Goal: Transaction & Acquisition: Purchase product/service

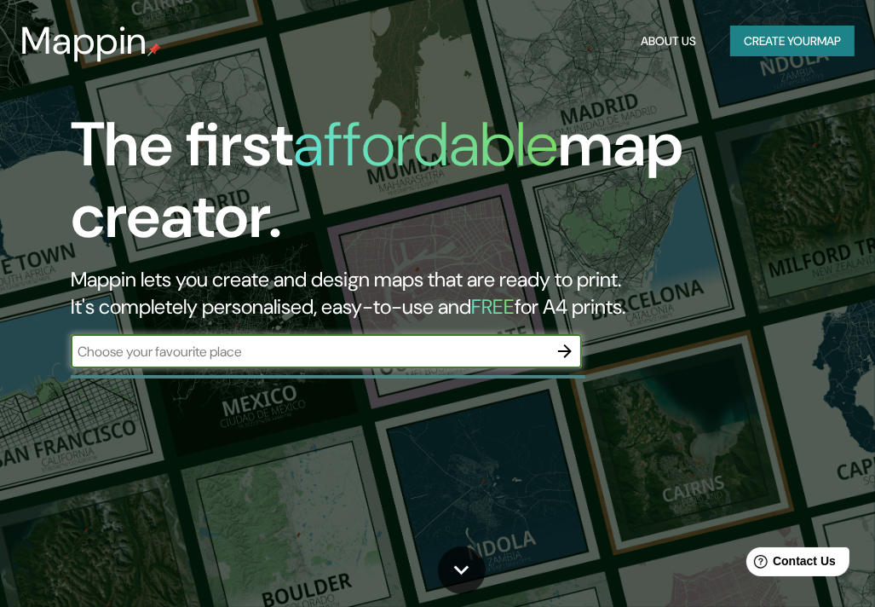
click at [774, 49] on button "Create your map" at bounding box center [792, 42] width 124 height 32
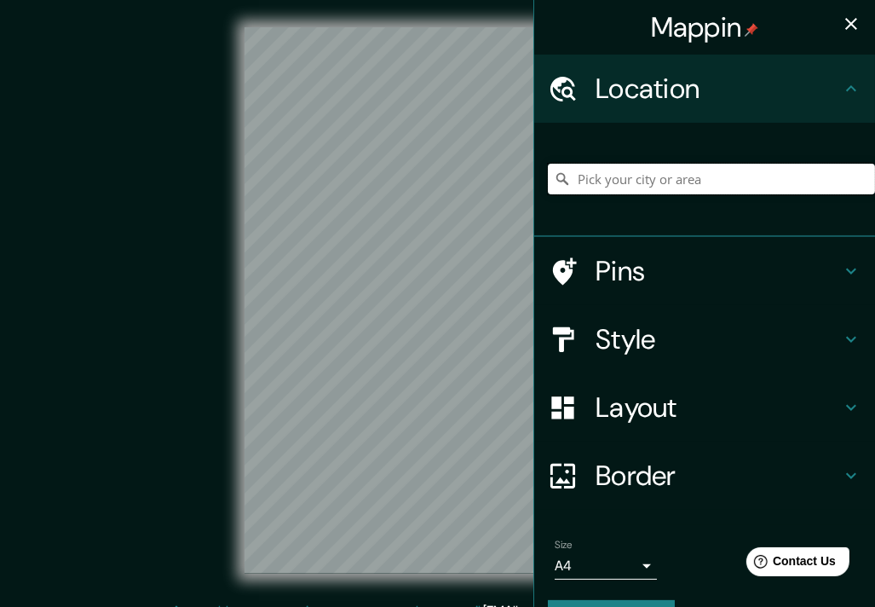
click at [687, 176] on input "Pick your city or area" at bounding box center [711, 179] width 327 height 31
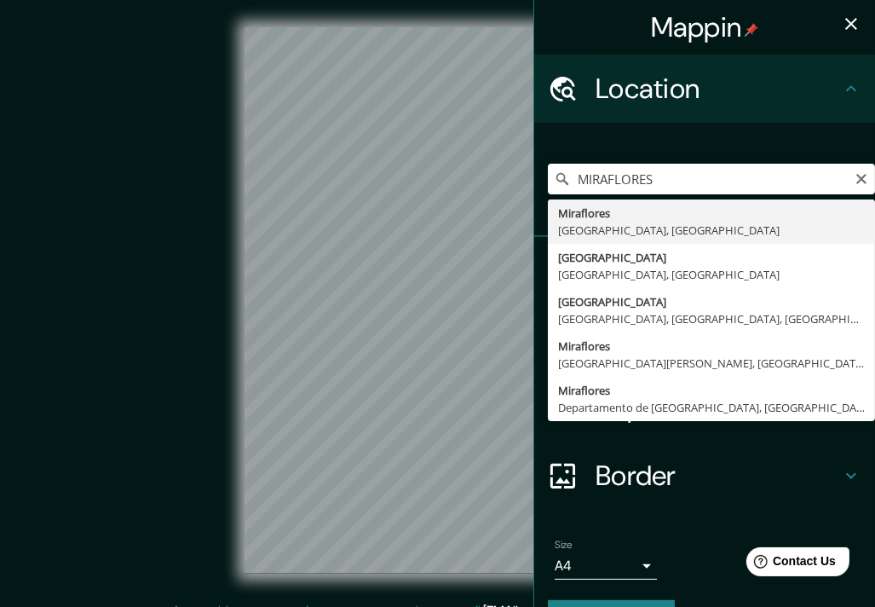
type input "[GEOGRAPHIC_DATA], [GEOGRAPHIC_DATA], [GEOGRAPHIC_DATA]"
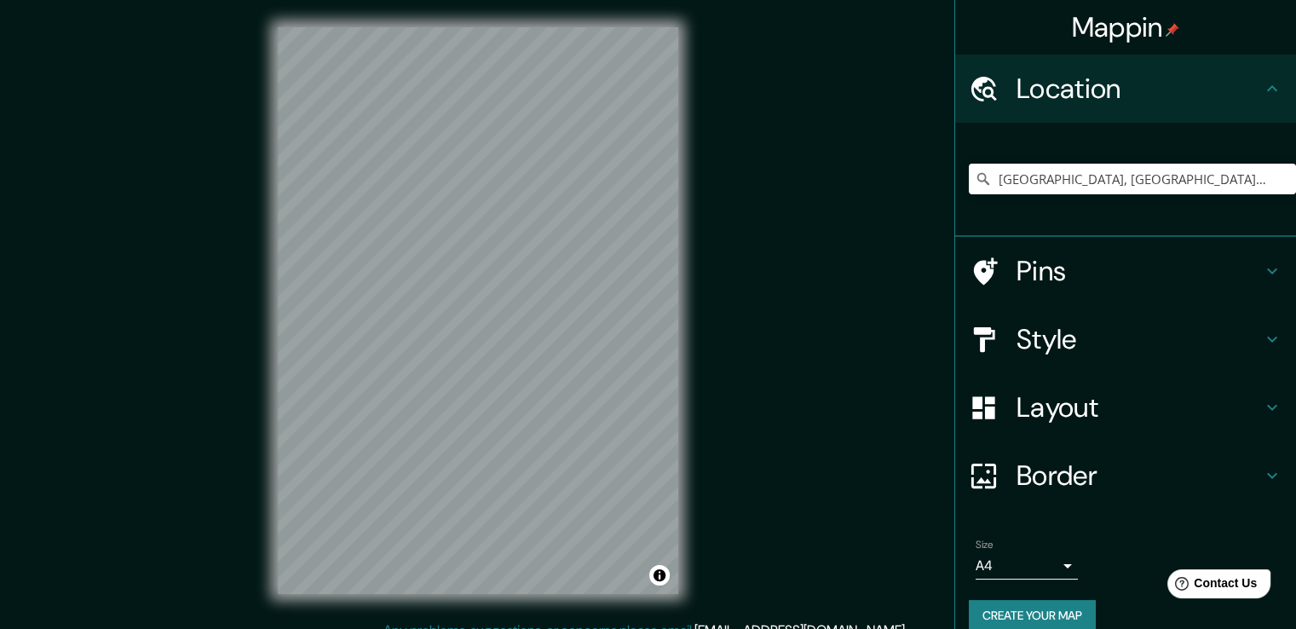
click at [874, 319] on div "Style" at bounding box center [1125, 339] width 341 height 68
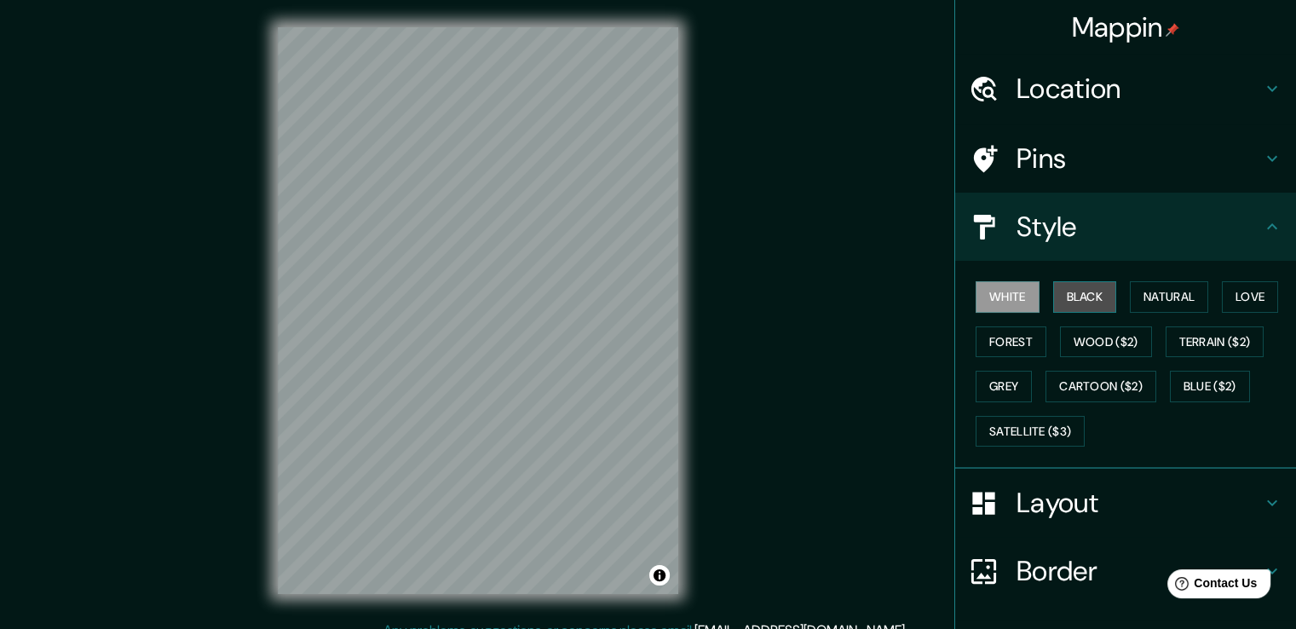
click at [874, 302] on button "Black" at bounding box center [1085, 297] width 64 height 32
click at [874, 336] on button "Forest" at bounding box center [1011, 342] width 71 height 32
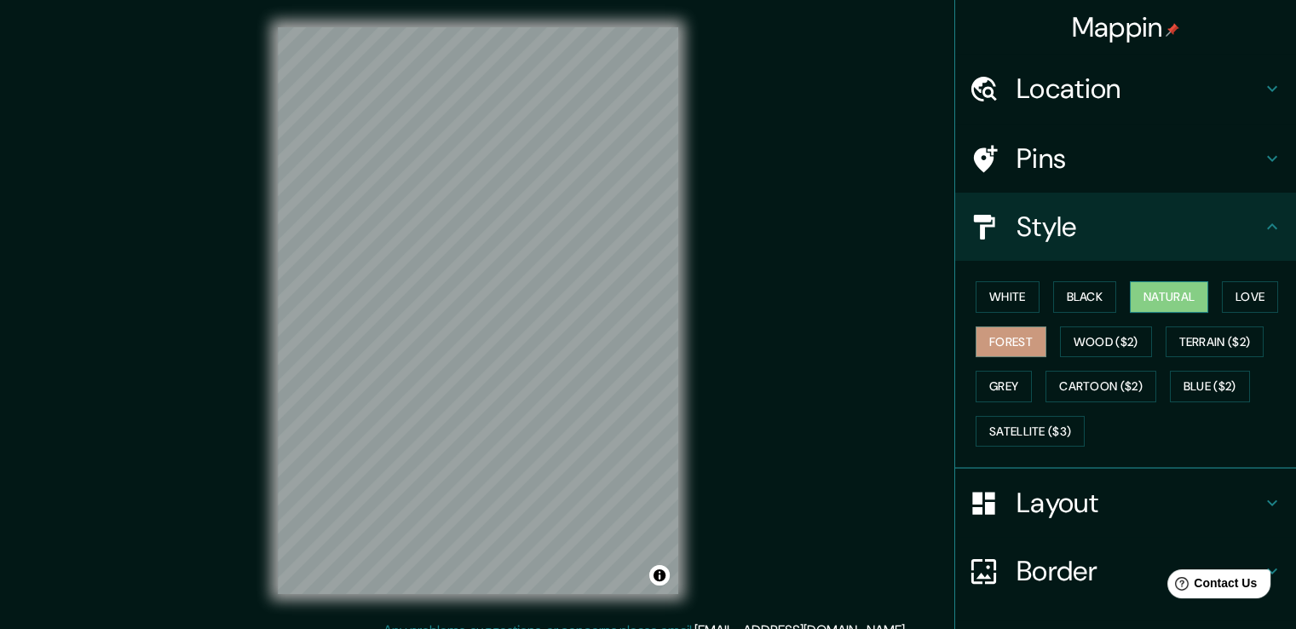
click at [874, 285] on button "Natural" at bounding box center [1169, 297] width 78 height 32
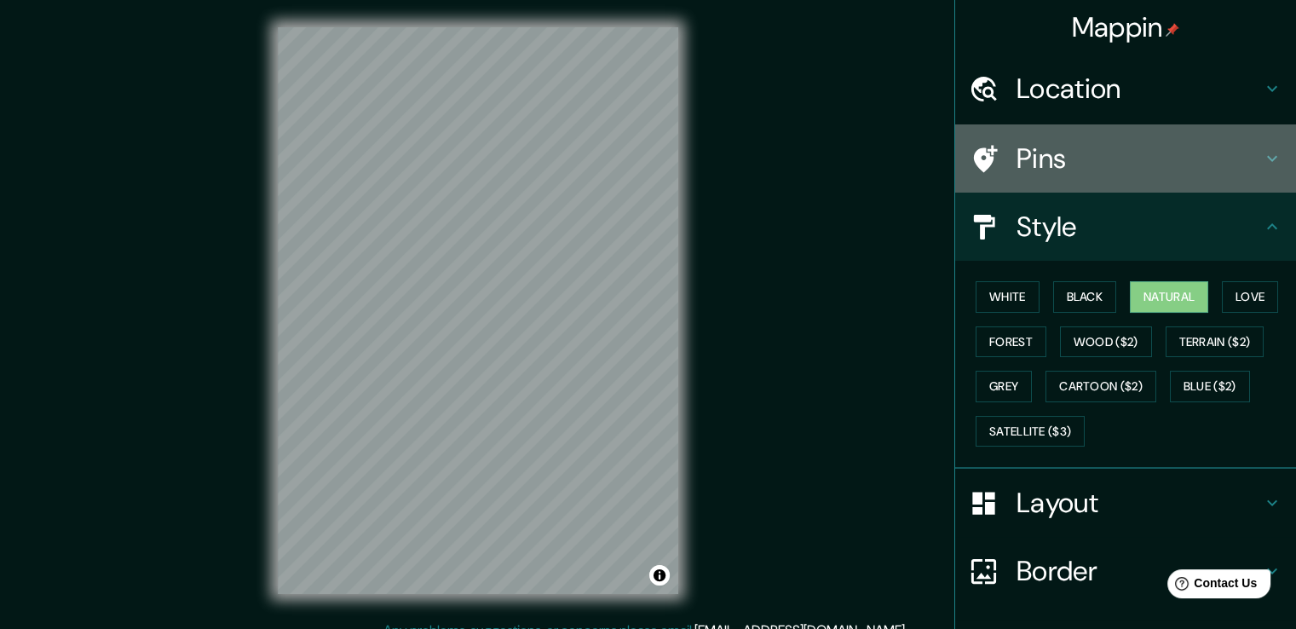
click at [874, 144] on h4 "Pins" at bounding box center [1139, 158] width 245 height 34
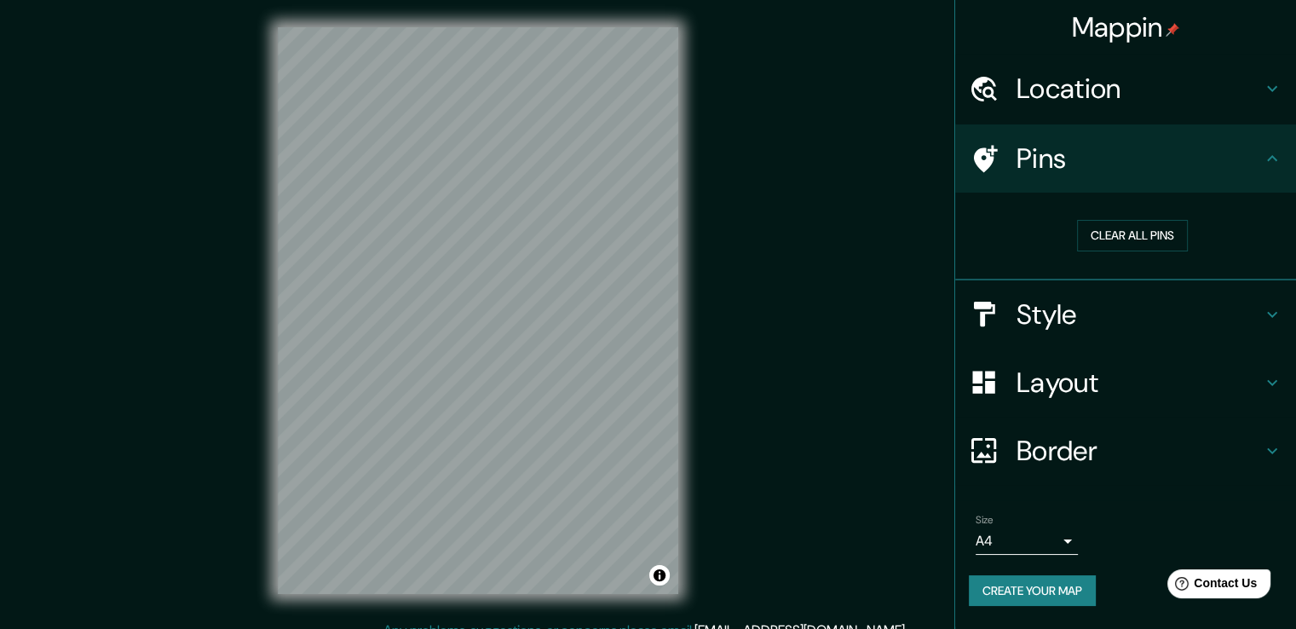
click at [874, 97] on h4 "Location" at bounding box center [1139, 89] width 245 height 34
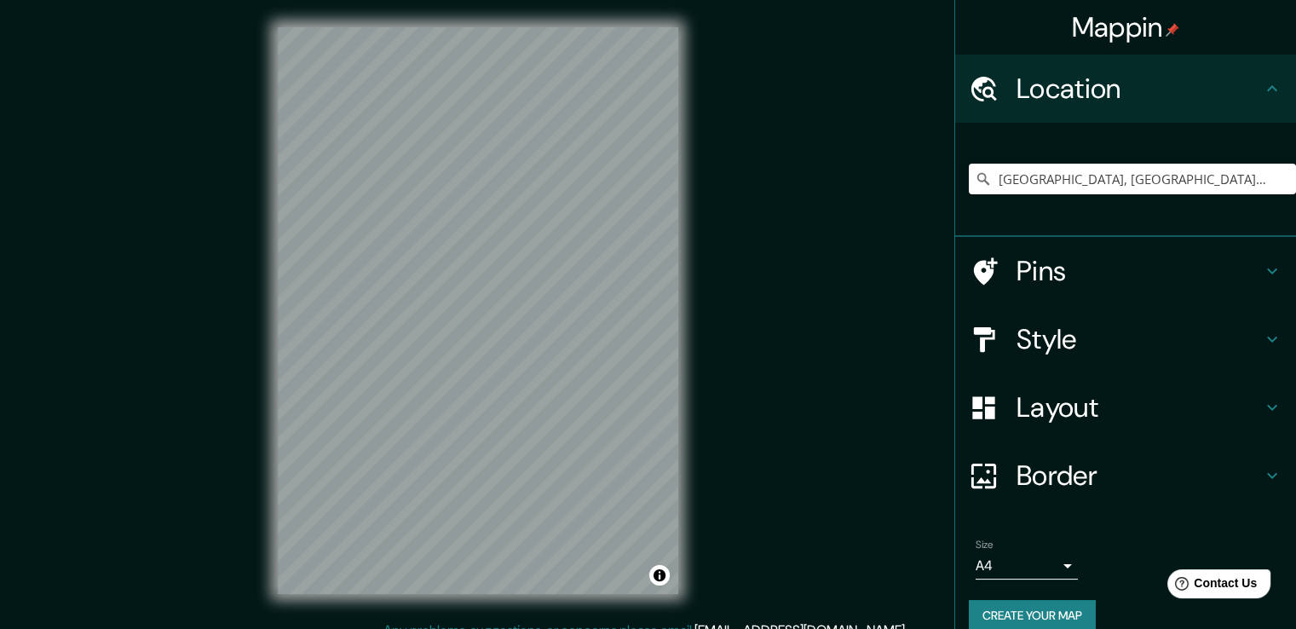
click at [874, 257] on h4 "Pins" at bounding box center [1139, 271] width 245 height 34
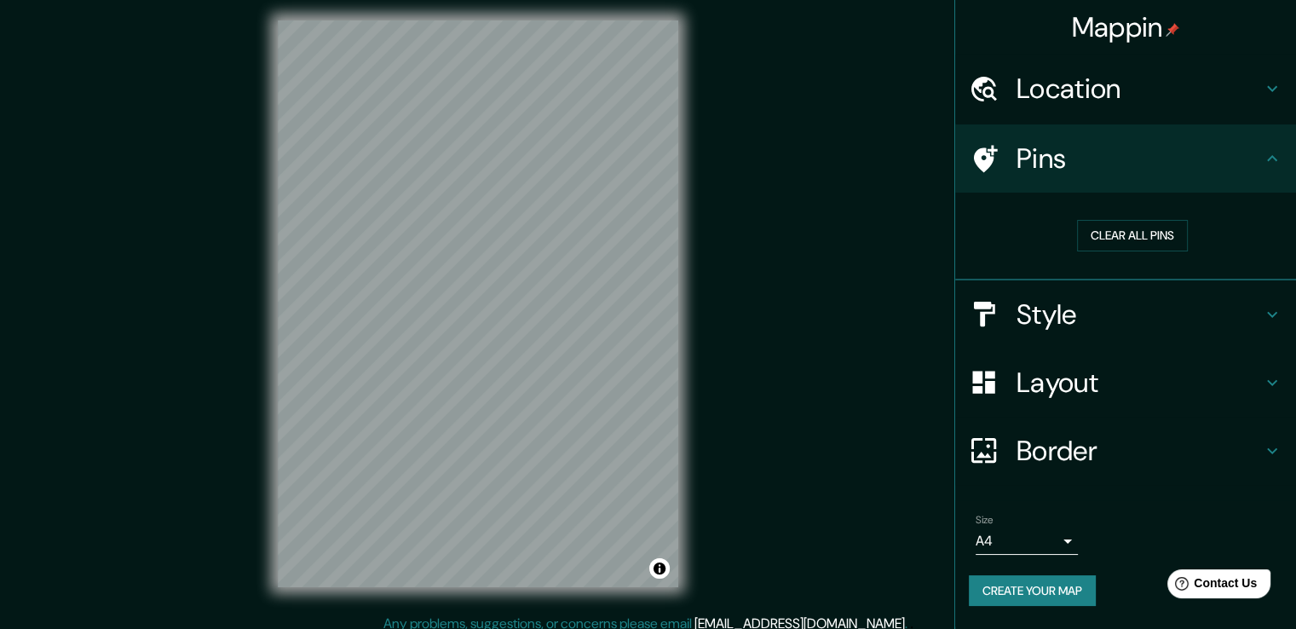
scroll to position [19, 0]
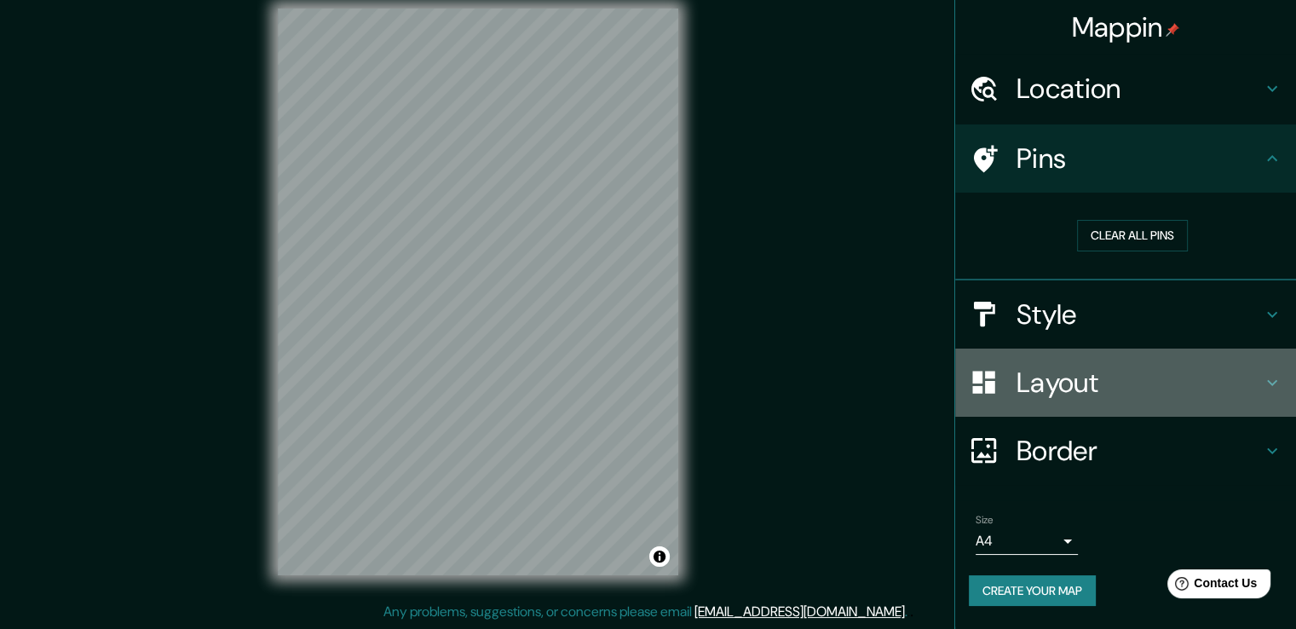
click at [874, 380] on h4 "Layout" at bounding box center [1139, 383] width 245 height 34
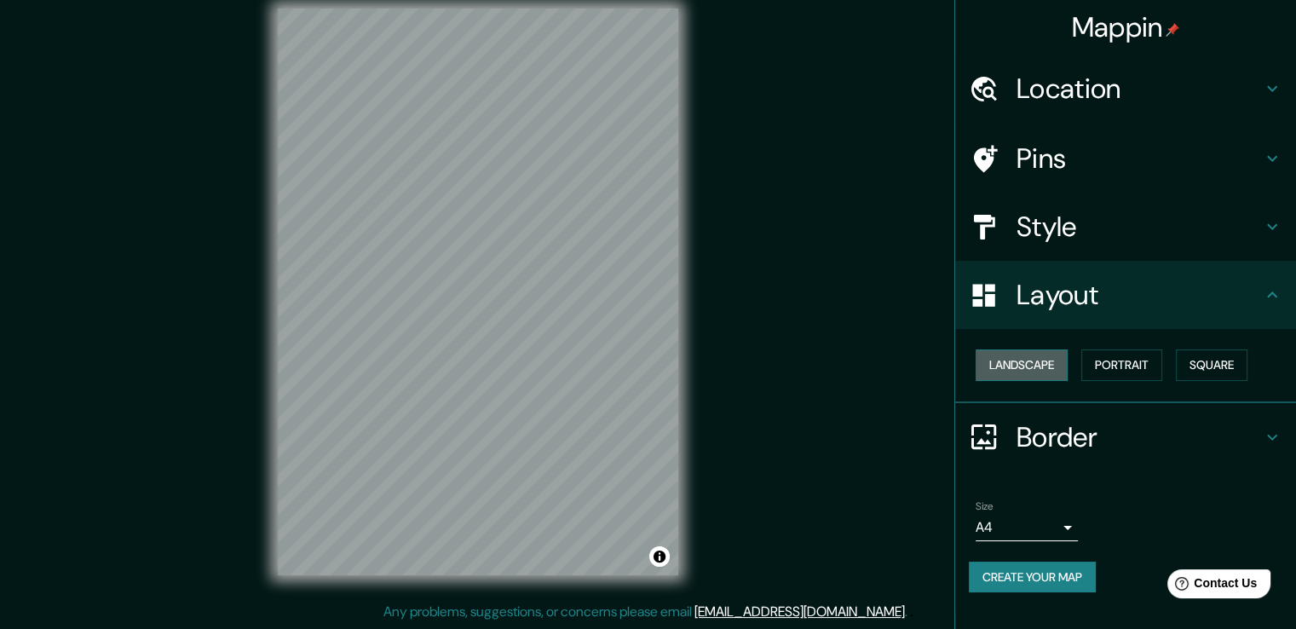
click at [874, 350] on button "Landscape" at bounding box center [1022, 365] width 92 height 32
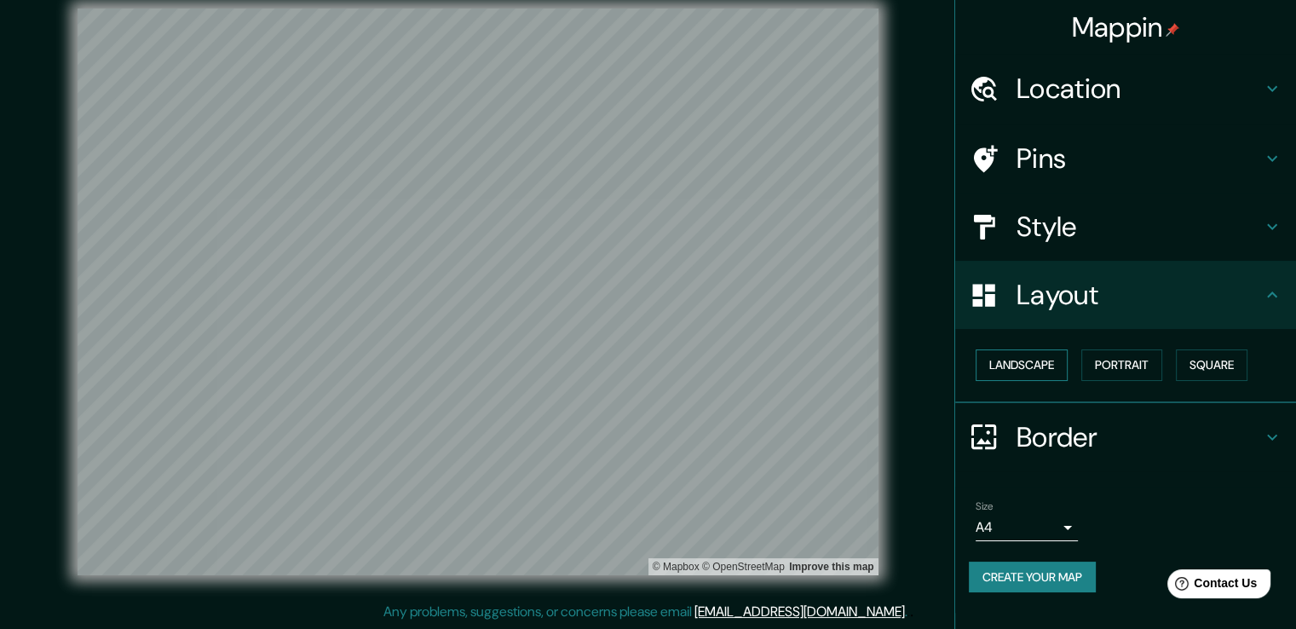
click at [874, 350] on button "Landscape" at bounding box center [1022, 365] width 92 height 32
click at [874, 354] on button "Portrait" at bounding box center [1121, 365] width 81 height 32
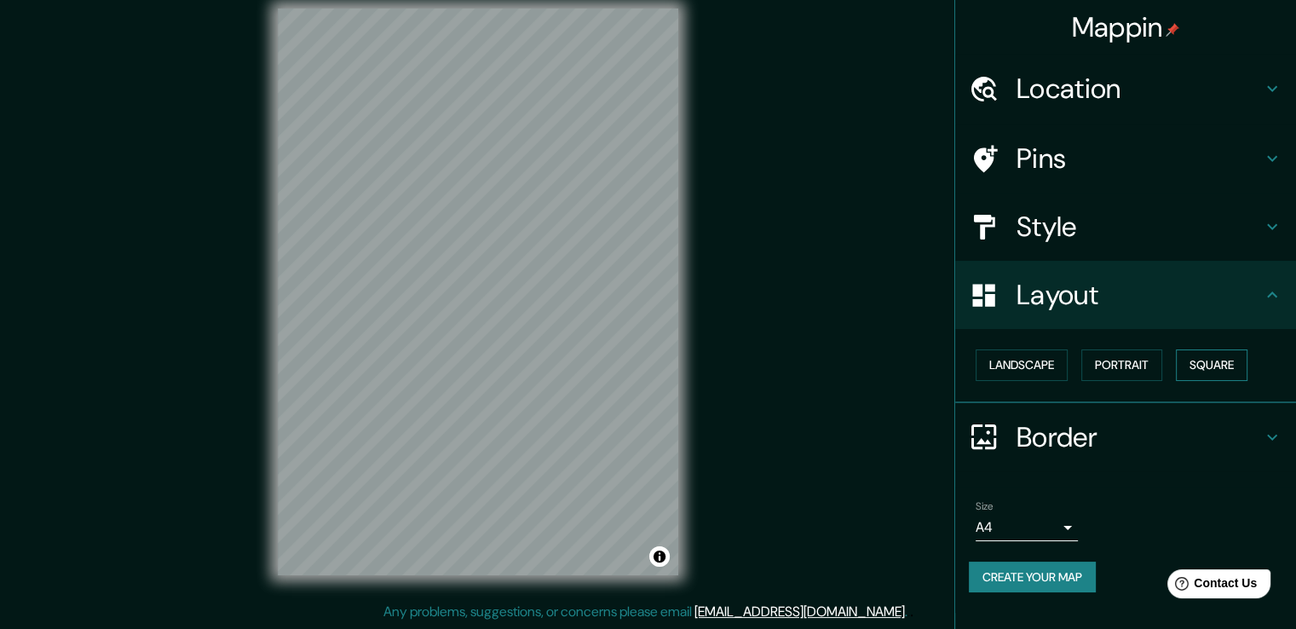
click at [874, 377] on button "Square" at bounding box center [1212, 365] width 72 height 32
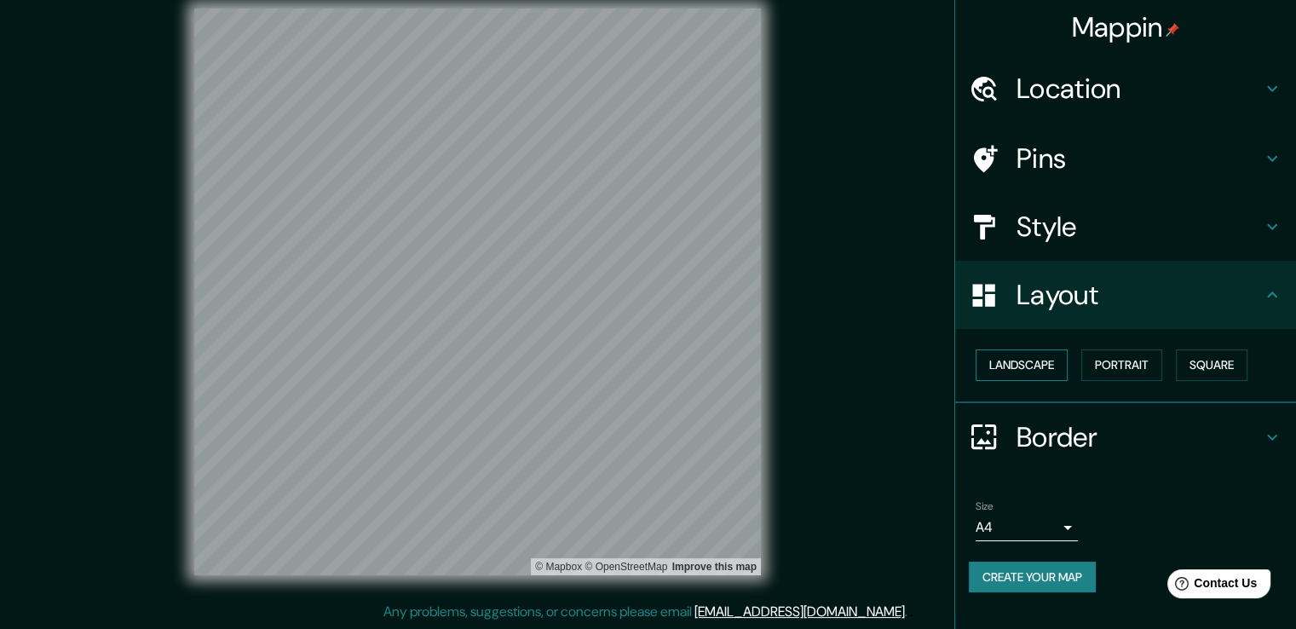
click at [874, 367] on button "Landscape" at bounding box center [1022, 365] width 92 height 32
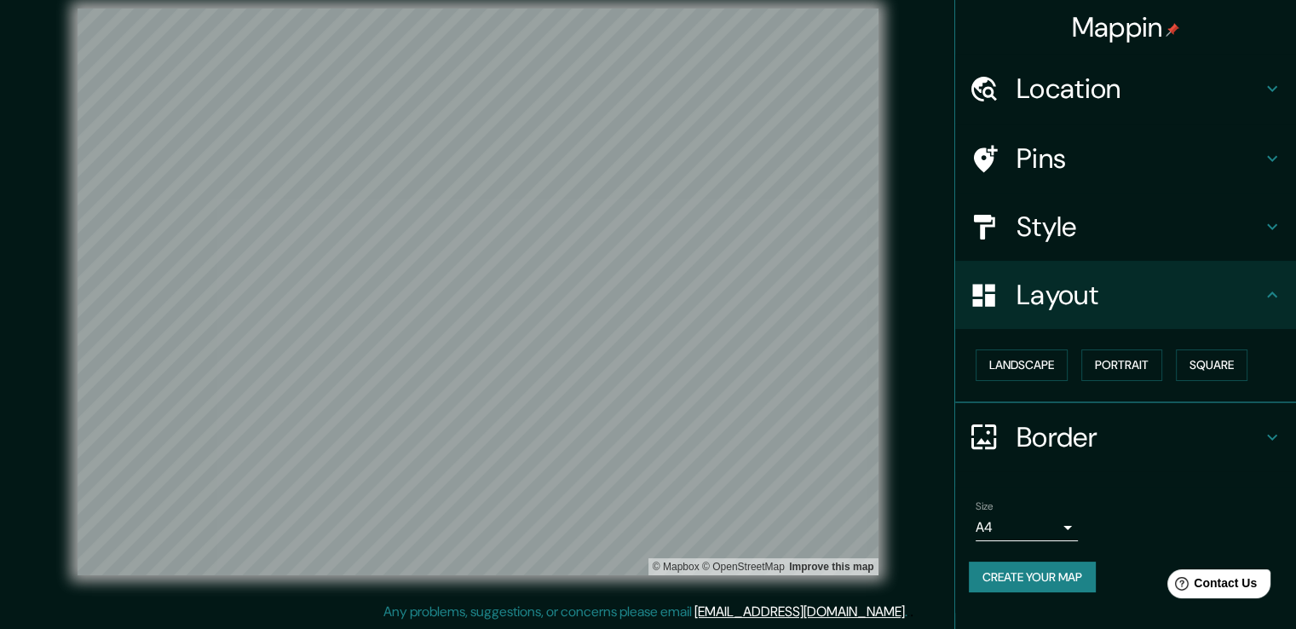
click at [874, 425] on h4 "Border" at bounding box center [1139, 437] width 245 height 34
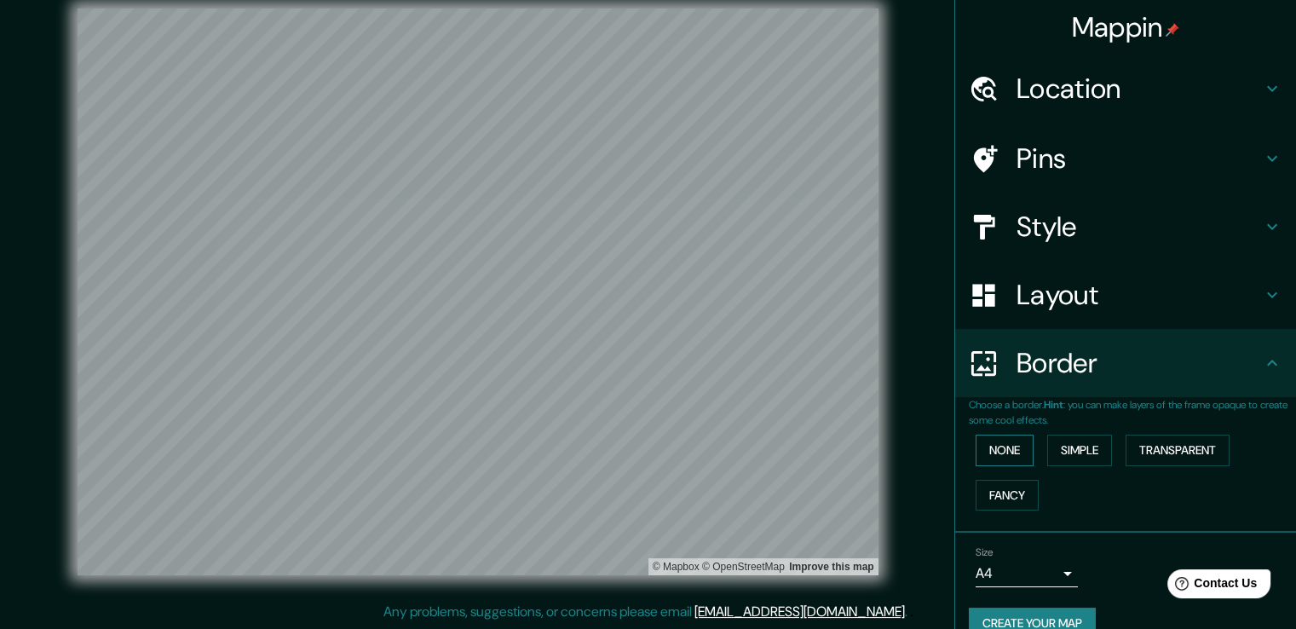
click at [874, 449] on button "None" at bounding box center [1005, 451] width 58 height 32
click at [874, 458] on button "Simple" at bounding box center [1079, 451] width 65 height 32
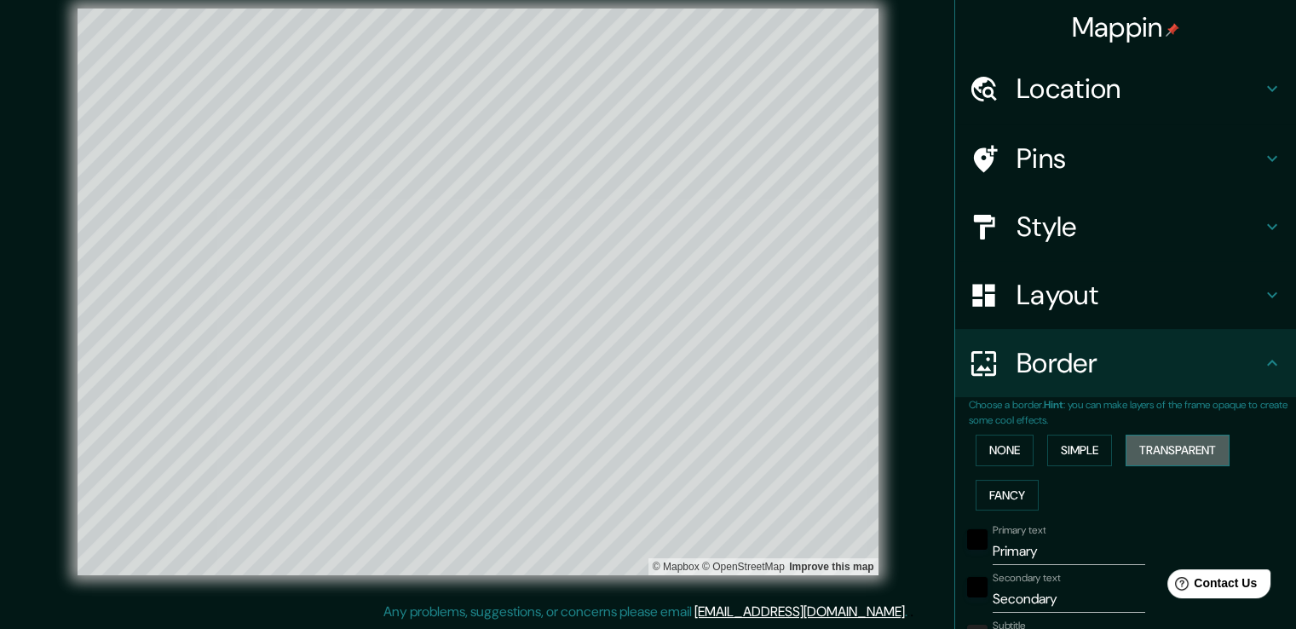
click at [874, 452] on button "Transparent" at bounding box center [1178, 451] width 104 height 32
click at [874, 501] on button "Fancy" at bounding box center [1007, 496] width 63 height 32
click at [874, 443] on button "Simple" at bounding box center [1079, 451] width 65 height 32
click at [874, 440] on button "None" at bounding box center [1005, 451] width 58 height 32
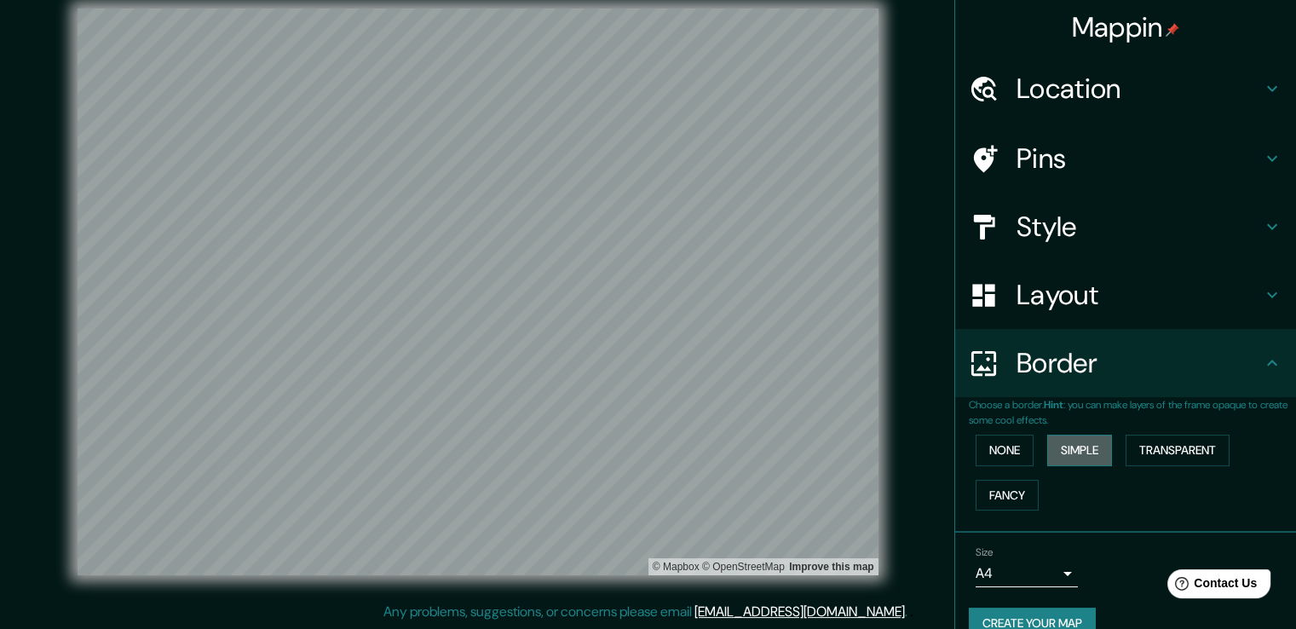
click at [874, 459] on button "Simple" at bounding box center [1079, 451] width 65 height 32
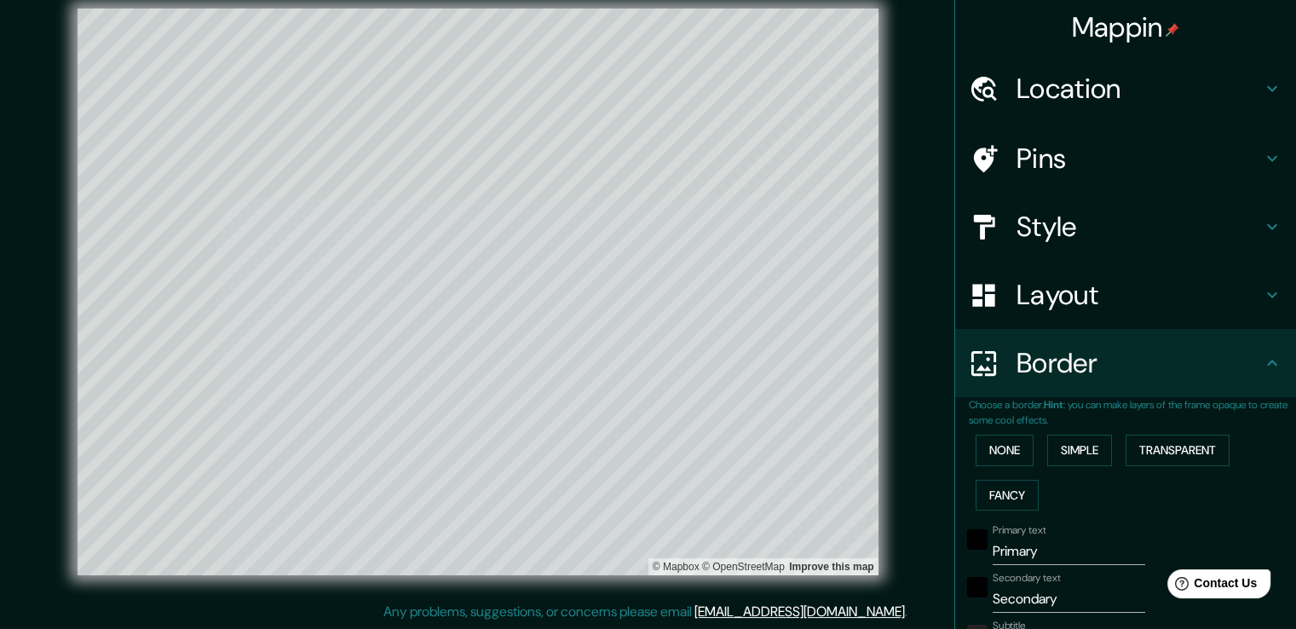
scroll to position [199, 0]
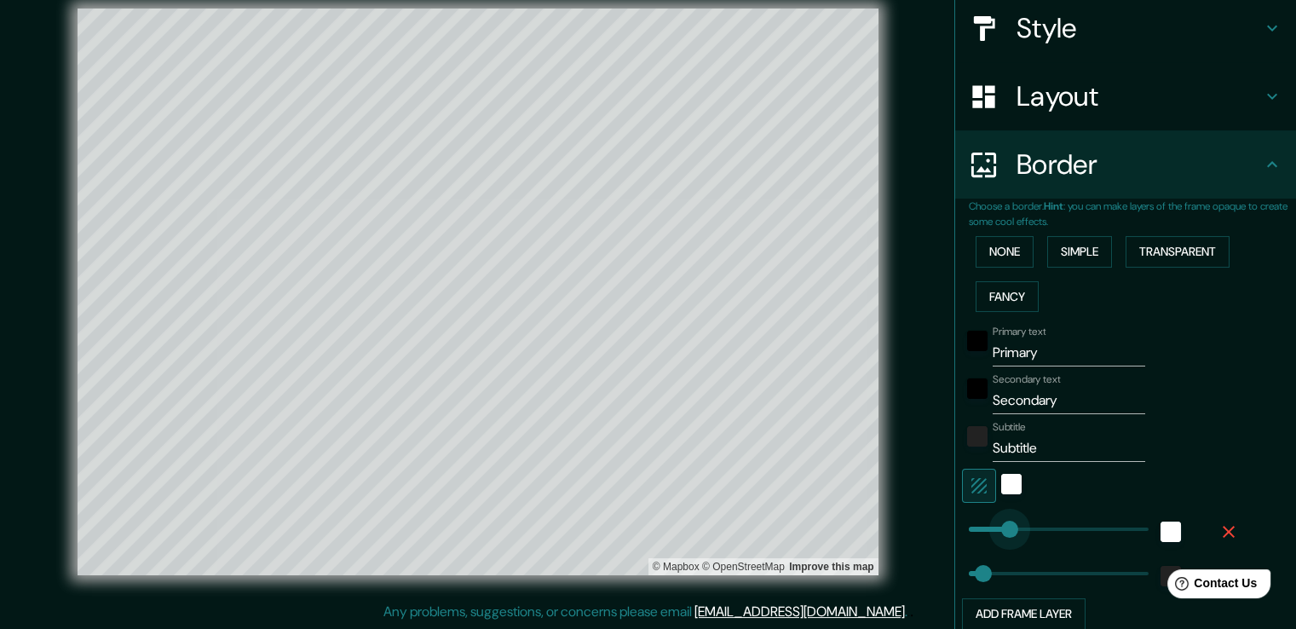
type input "207"
drag, startPoint x: 1025, startPoint y: 523, endPoint x: 995, endPoint y: 536, distance: 32.4
type input "75"
type input "55"
drag, startPoint x: 991, startPoint y: 537, endPoint x: 966, endPoint y: 537, distance: 24.7
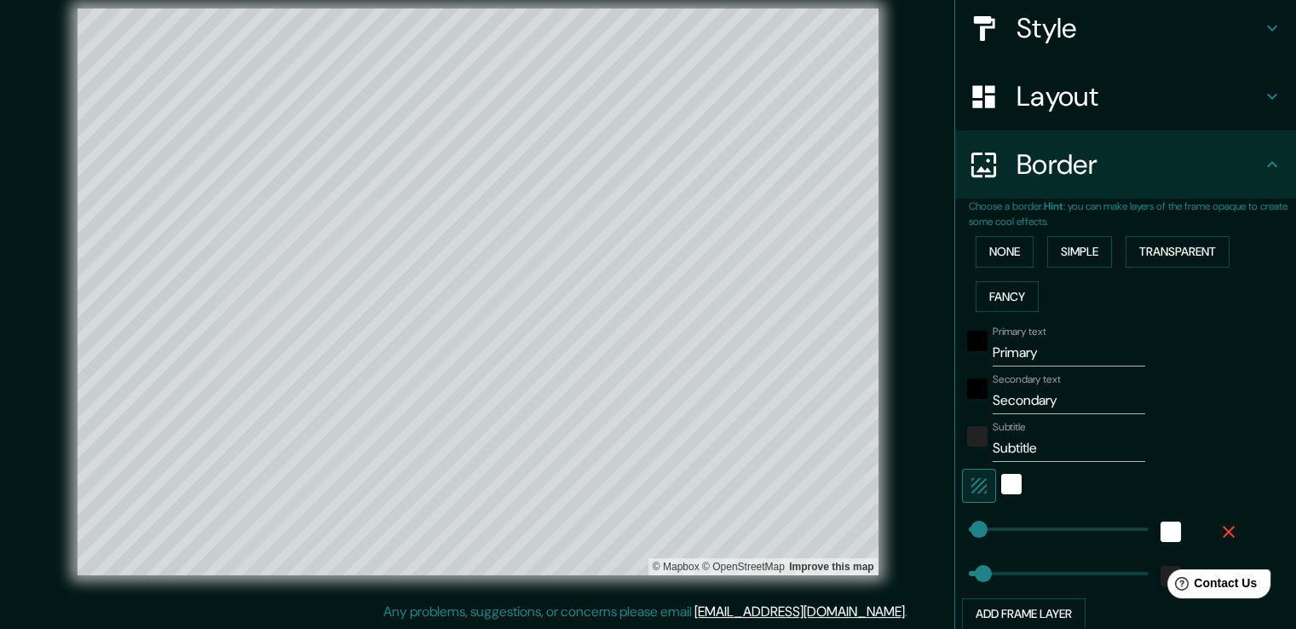
type input "75"
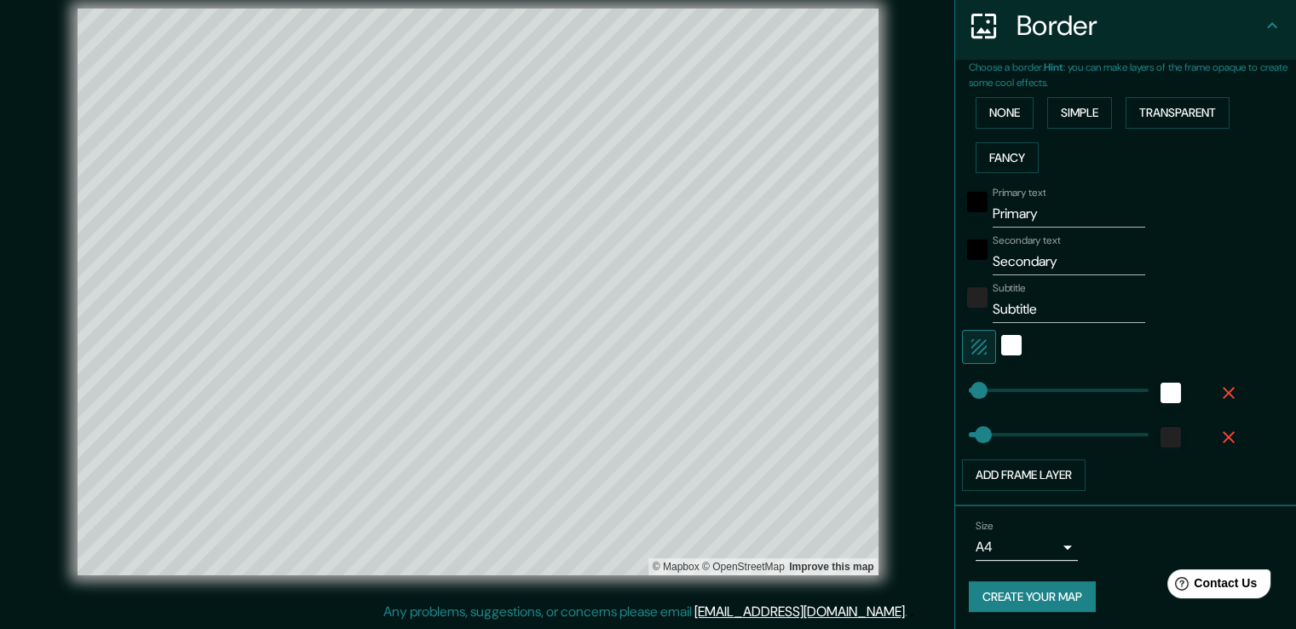
scroll to position [139, 0]
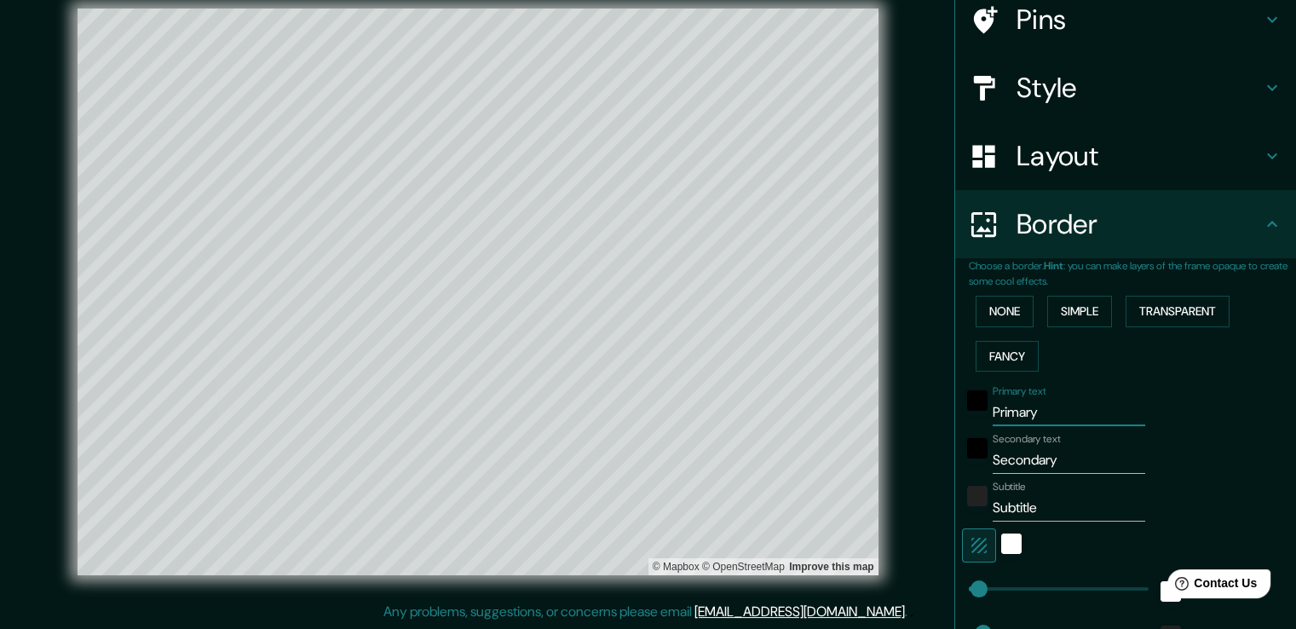
click at [874, 412] on input "Primary" at bounding box center [1069, 412] width 153 height 27
type input "Primar"
type input "75"
type input "P"
type input "75"
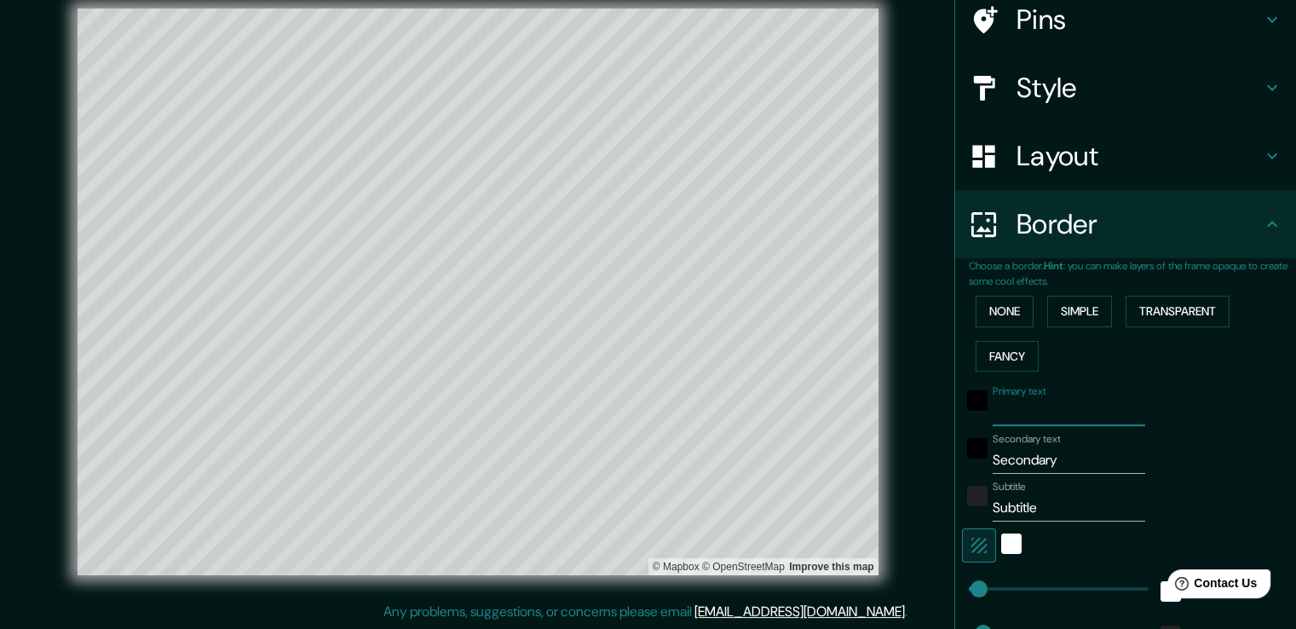
type input "M"
type input "75"
type input "MIR"
type input "75"
type input "MIRA"
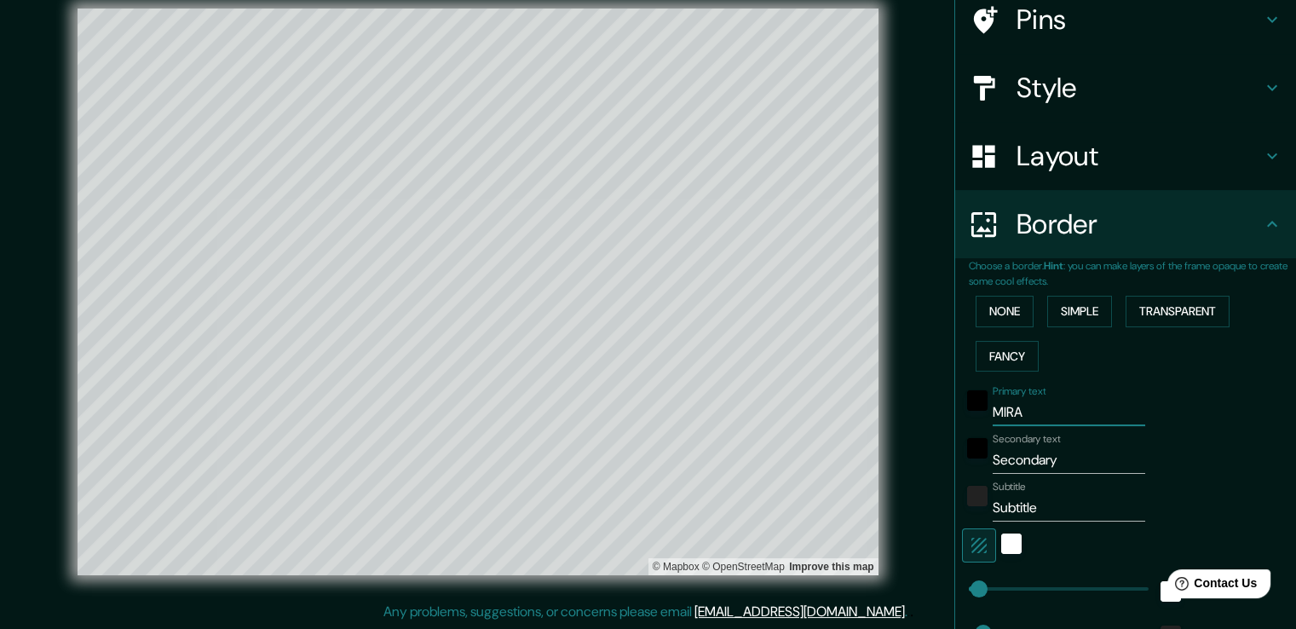
type input "75"
type input "MIRAFL"
type input "75"
type input "MIRAFLORE"
type input "75"
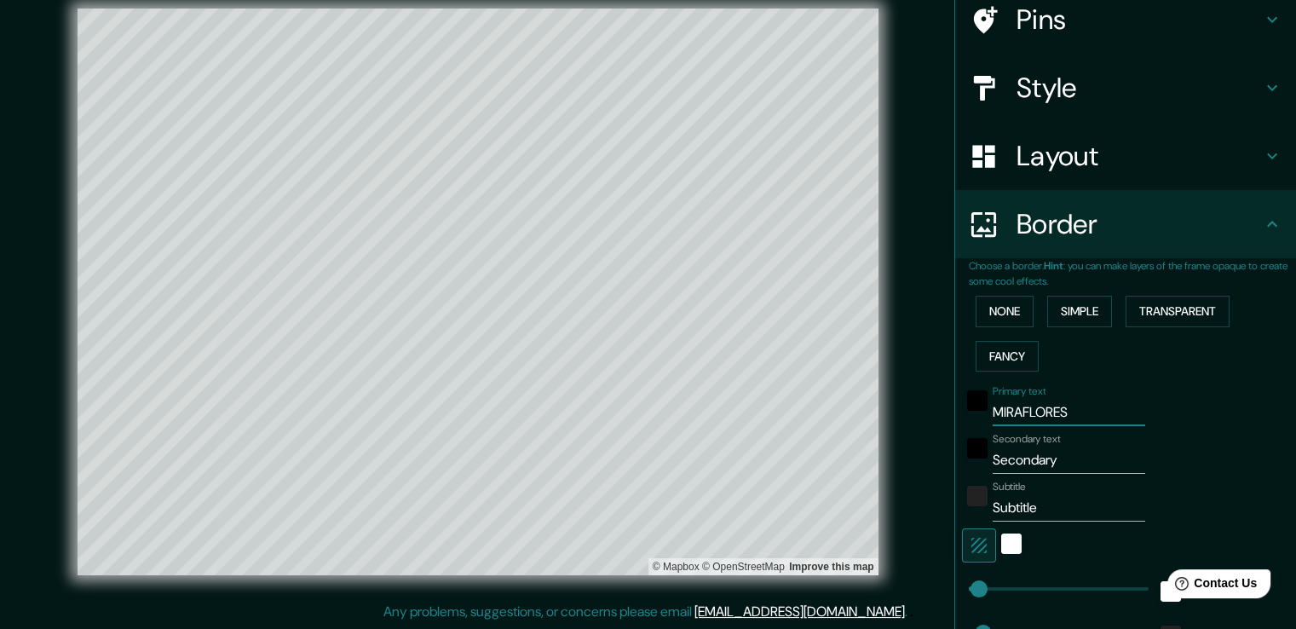
type input "MIRAFLORESS"
type input "75"
type input "MIRAFLORESS"
type input "75"
type input "MIRAFLORES"
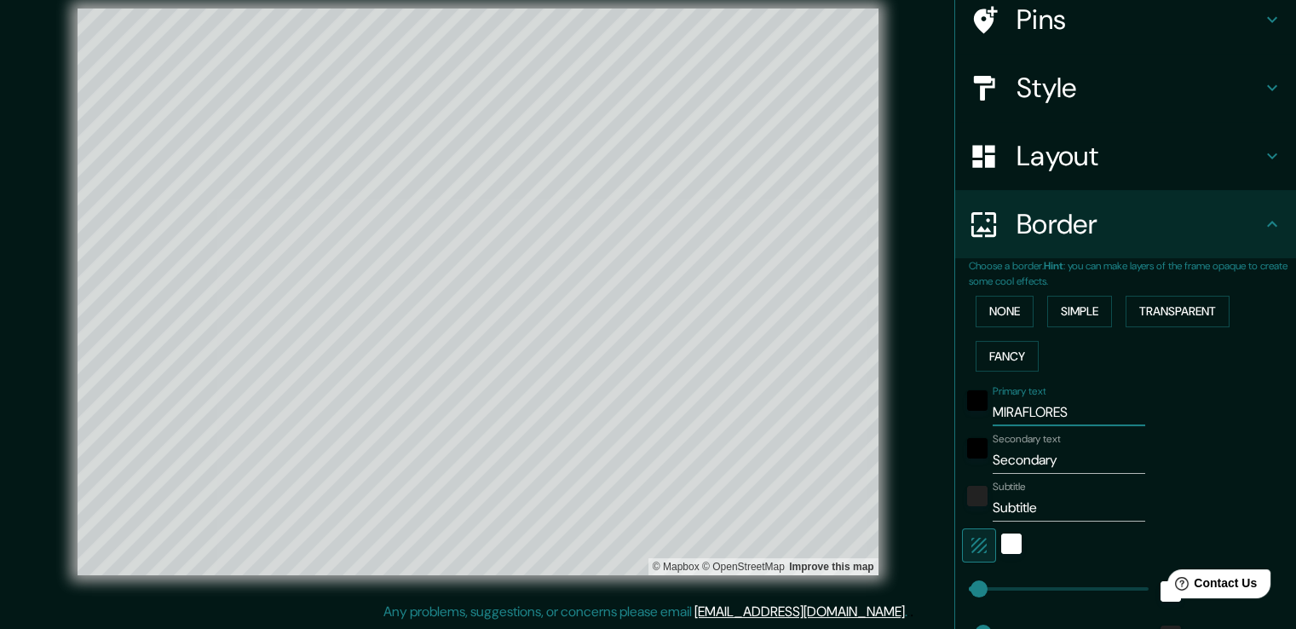
type input "75"
type input "MIRAFLORES"
click at [874, 459] on input "Secondary" at bounding box center [1069, 459] width 153 height 27
drag, startPoint x: 1063, startPoint y: 459, endPoint x: 969, endPoint y: 478, distance: 96.4
click at [874, 478] on div "Primary text MIRAFLORES Secondary text Secondary Subtitle Subtitle Add frame la…" at bounding box center [1105, 533] width 273 height 311
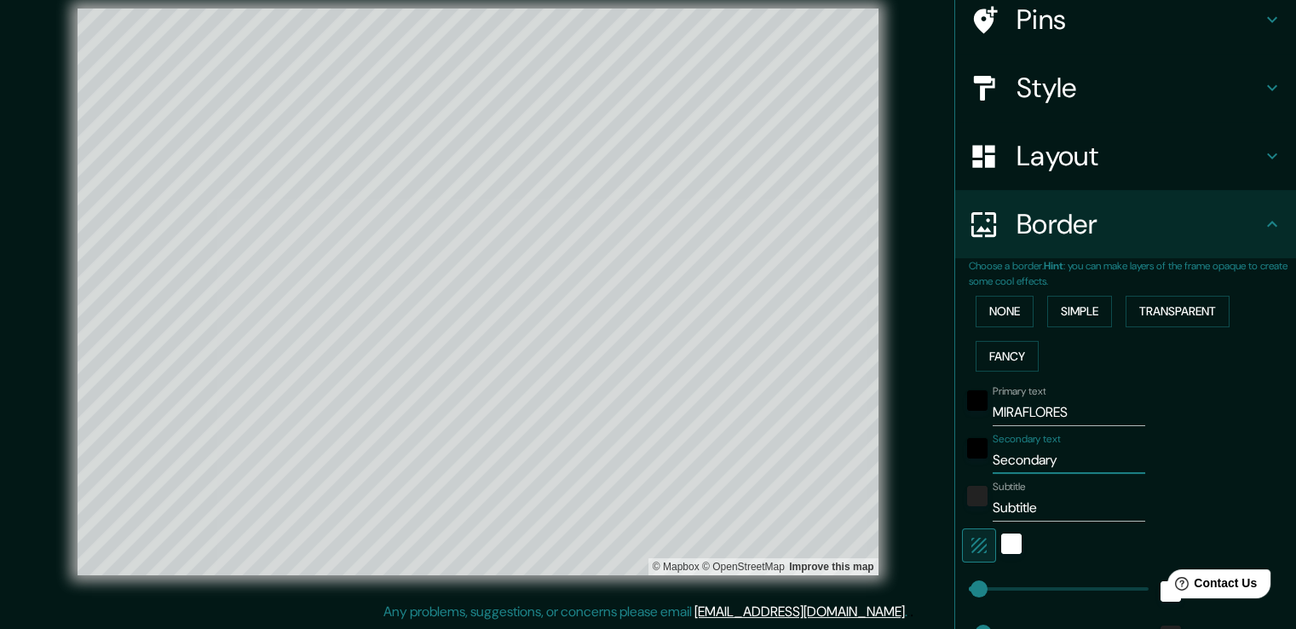
type input "L"
type input "75"
type input "LI"
type input "75"
type input "[GEOGRAPHIC_DATA]"
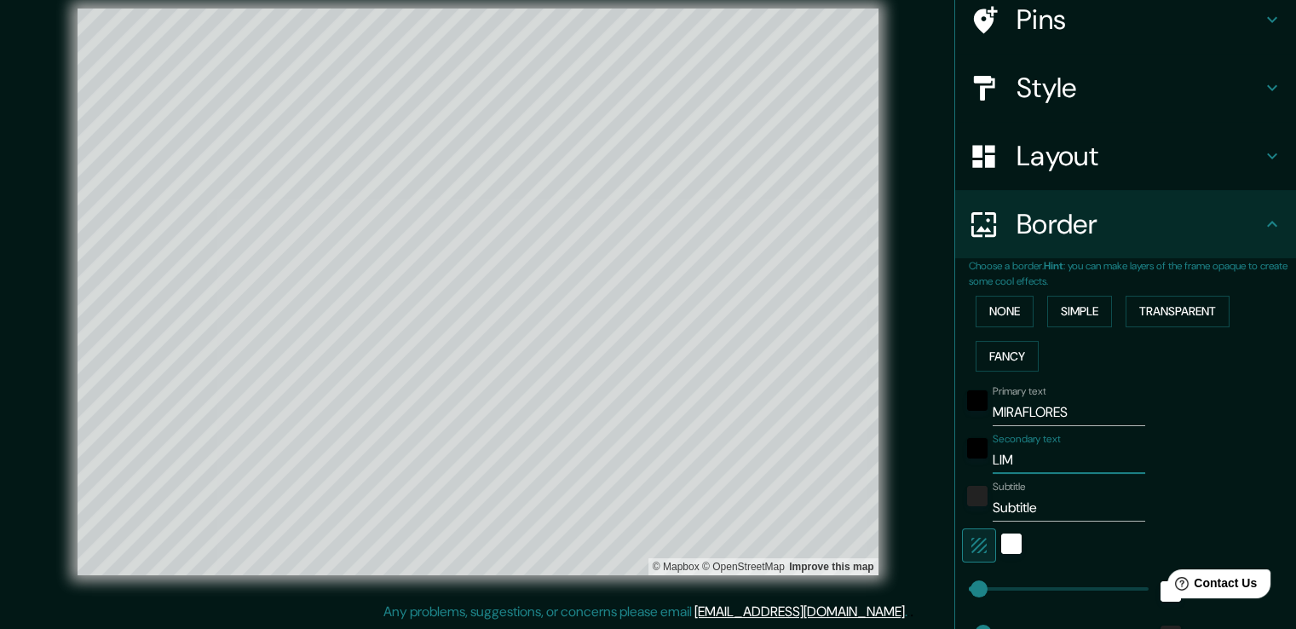
type input "75"
type input "[GEOGRAPHIC_DATA]"
click at [874, 512] on input "Subtitle" at bounding box center [1069, 507] width 153 height 27
type input "Subtitl"
type input "75"
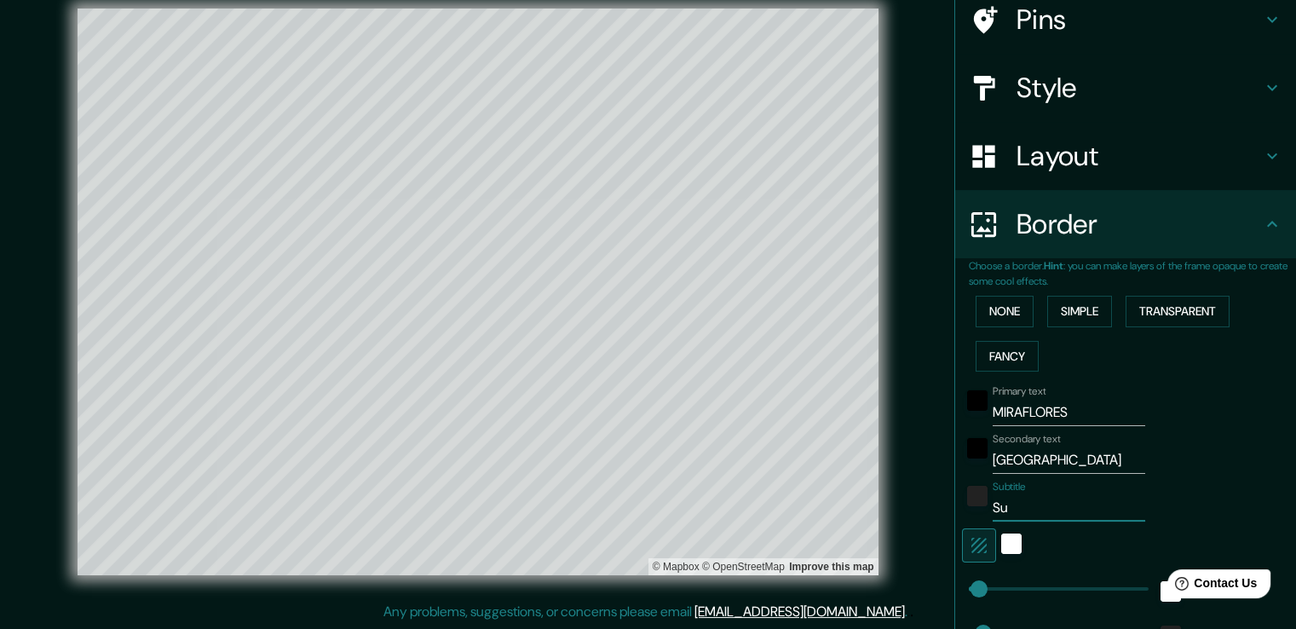
type input "S"
type input "75"
type input "P"
type input "75"
type input "PER"
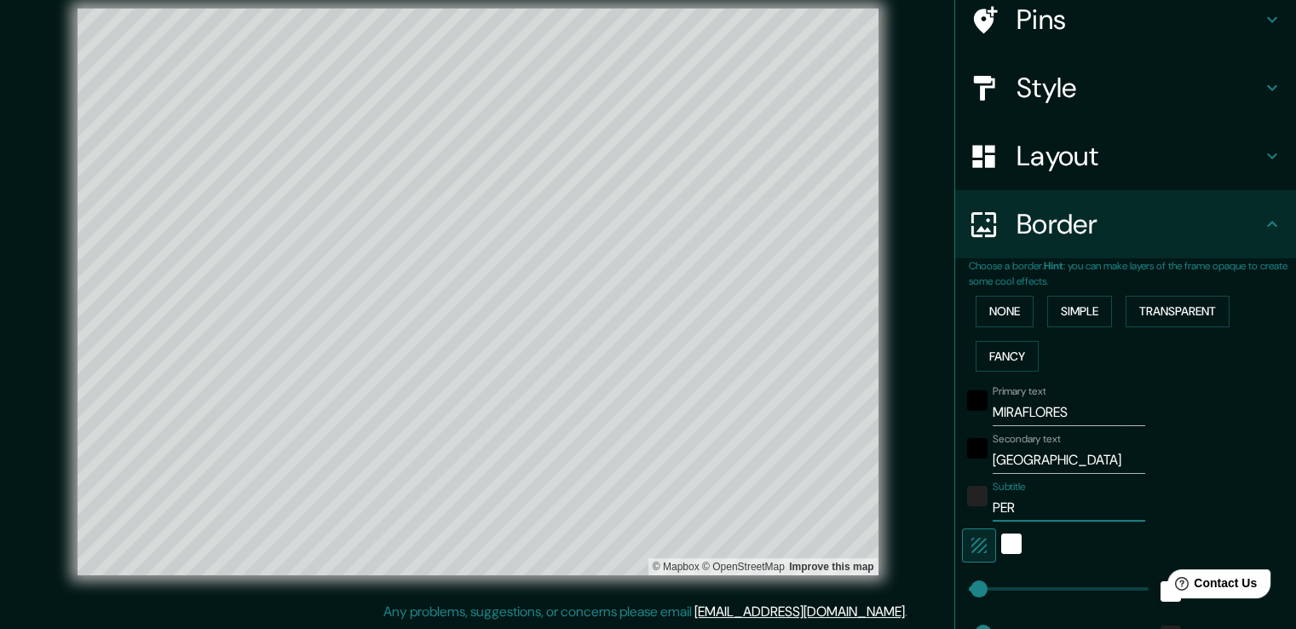
type input "75"
type input "[GEOGRAPHIC_DATA]"
type input "75"
click at [874, 435] on div "Secondary text [GEOGRAPHIC_DATA]" at bounding box center [1101, 453] width 279 height 41
click at [874, 503] on input "[GEOGRAPHIC_DATA]" at bounding box center [1069, 507] width 153 height 27
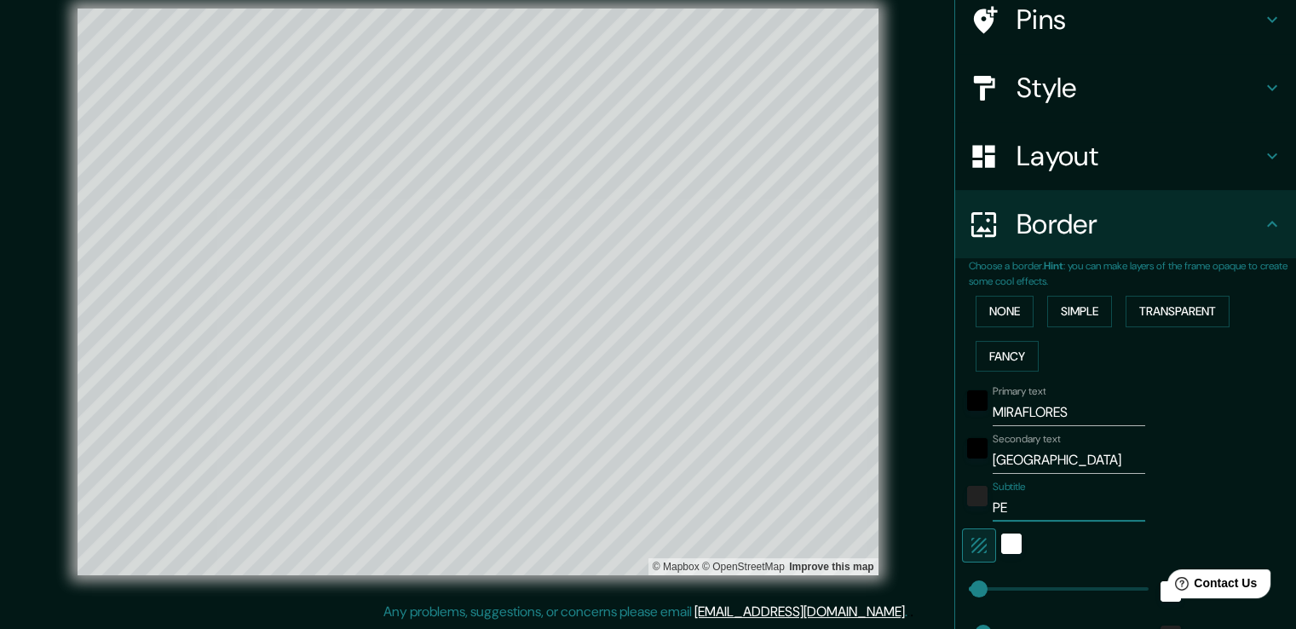
type input "P"
type input "75"
click at [874, 445] on div "Primary text MIRAFLORES Secondary text LIMA Subtitle Add frame layer" at bounding box center [1132, 533] width 327 height 311
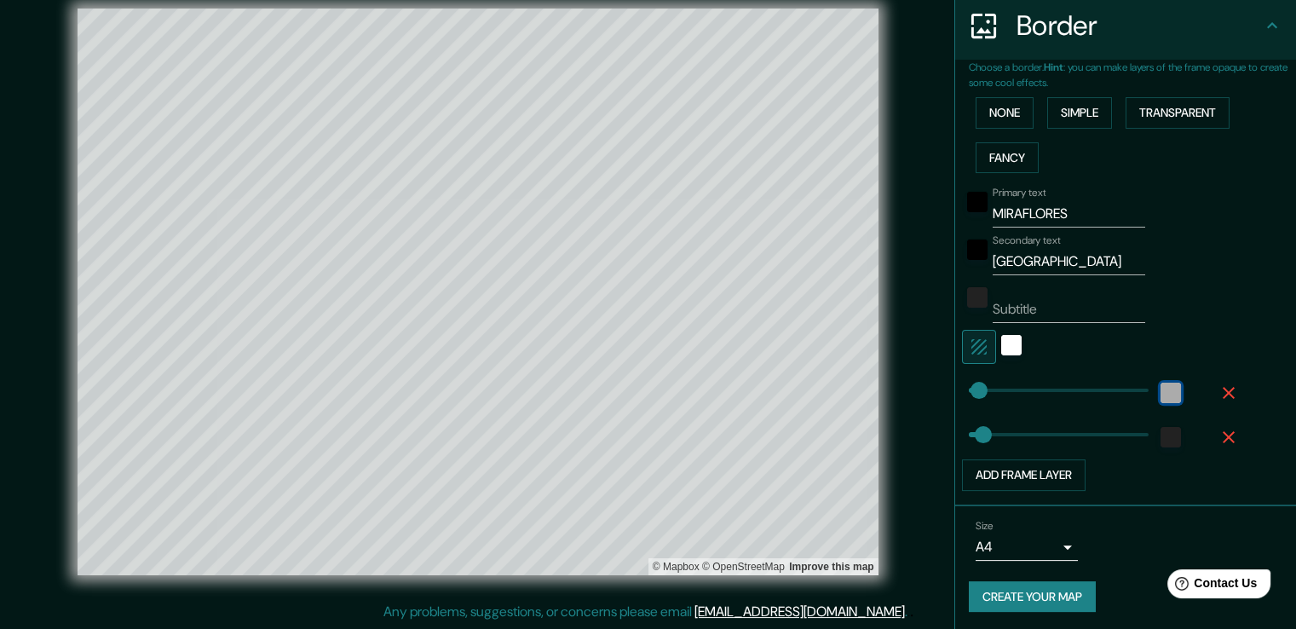
click at [874, 394] on div "white" at bounding box center [1171, 393] width 20 height 20
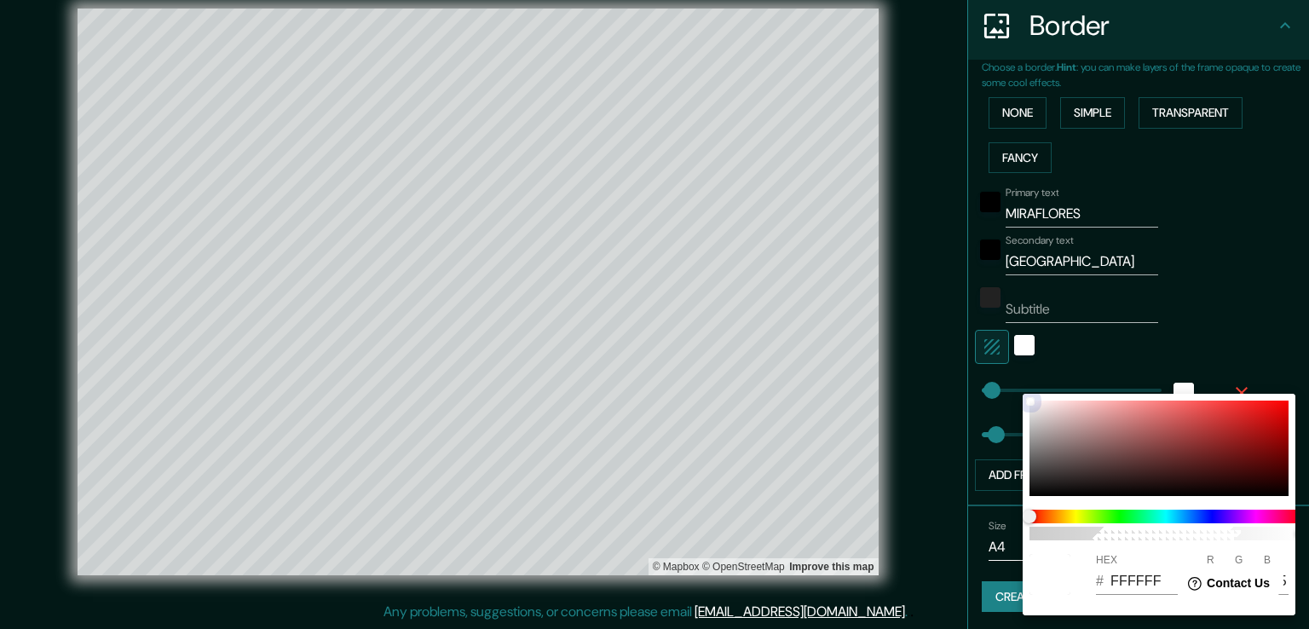
click at [874, 458] on div at bounding box center [1158, 447] width 259 height 95
type input "75"
type input "664040"
type input "102"
type input "64"
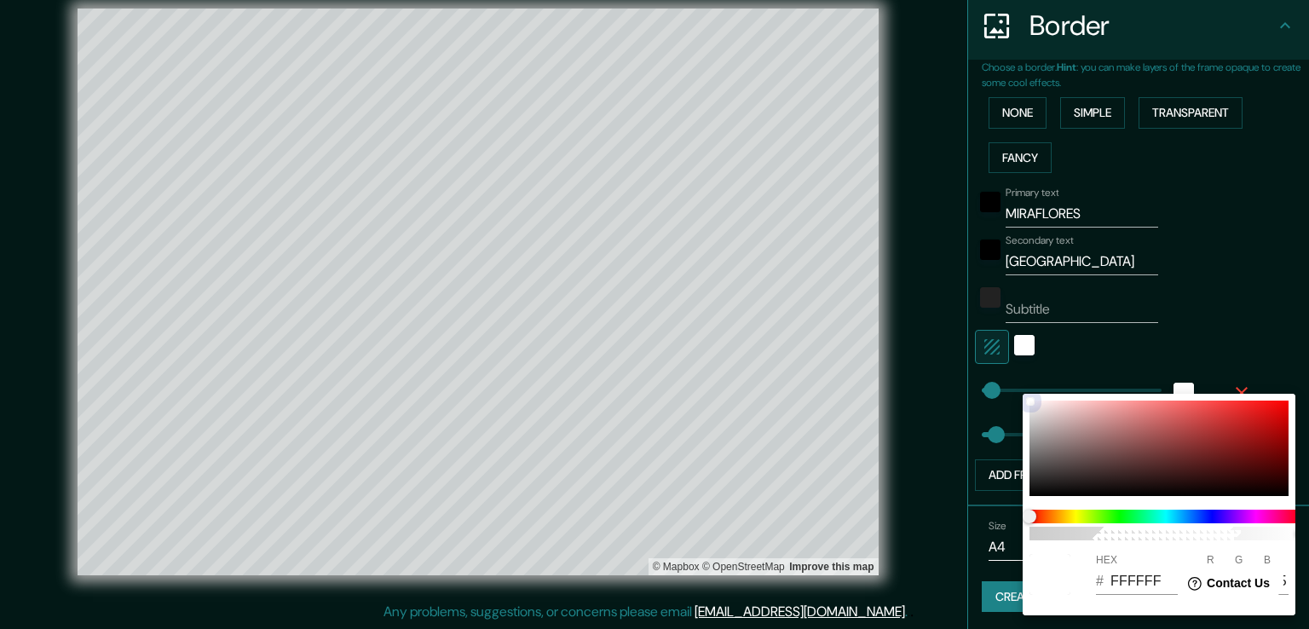
type input "64"
click at [874, 400] on div "100 HEX # 664040 R 102 G 64 B 64" at bounding box center [1158, 505] width 273 height 222
click at [874, 407] on div at bounding box center [1158, 447] width 259 height 95
type input "75"
type input "EEEAEA"
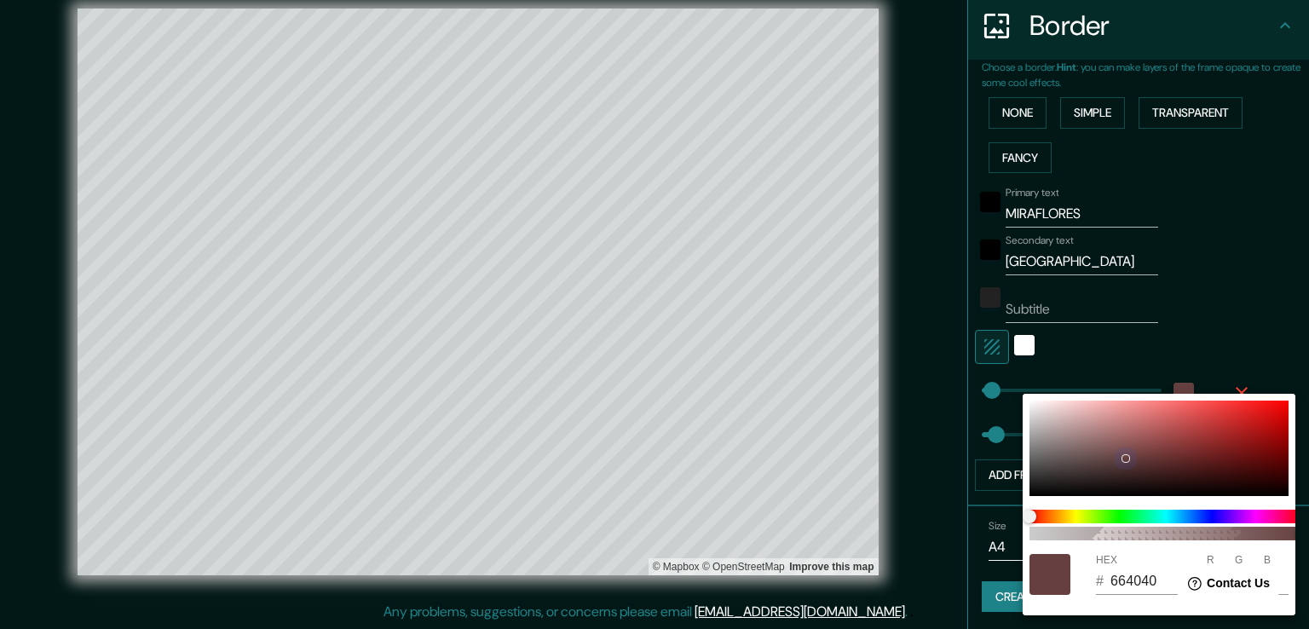
type input "238"
type input "234"
click at [874, 412] on div at bounding box center [1158, 447] width 259 height 95
type input "75"
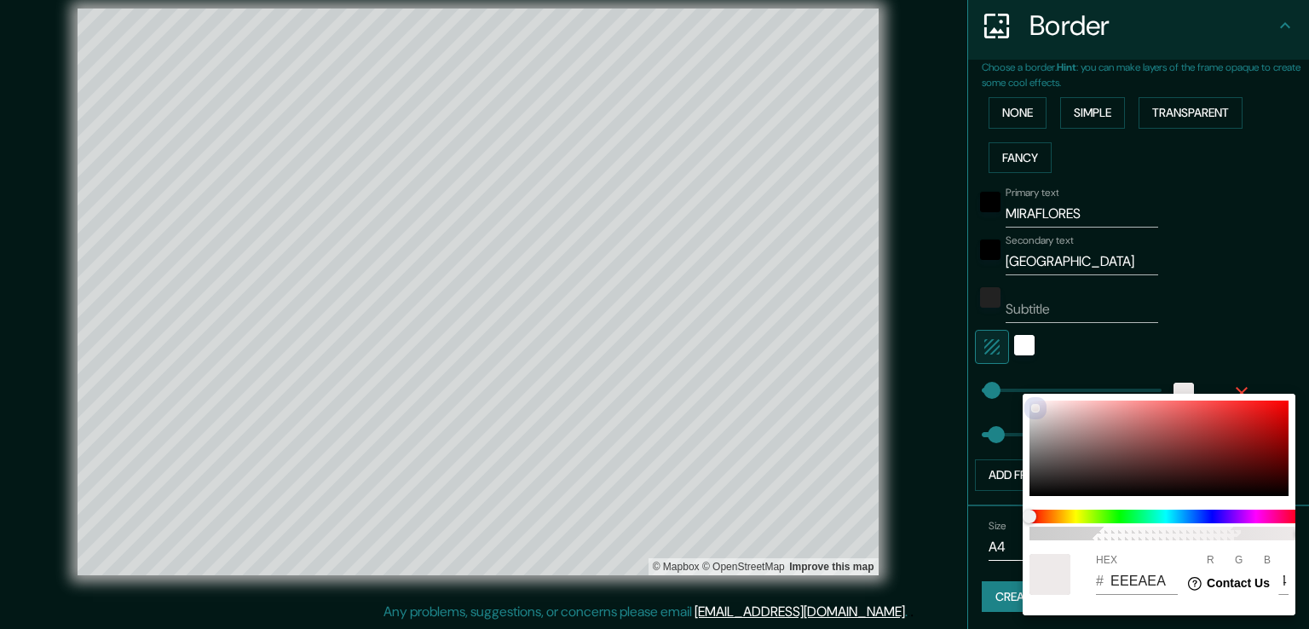
type input "E0DADA"
type input "224"
type input "218"
click at [874, 324] on div at bounding box center [654, 314] width 1309 height 629
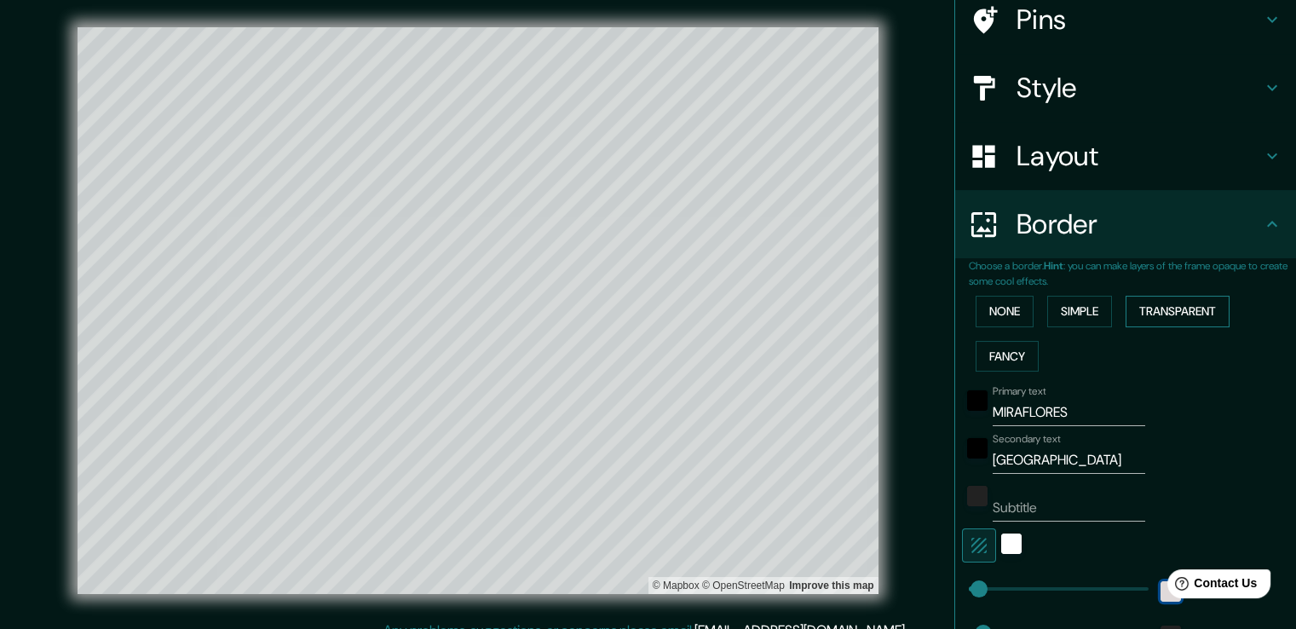
scroll to position [0, 0]
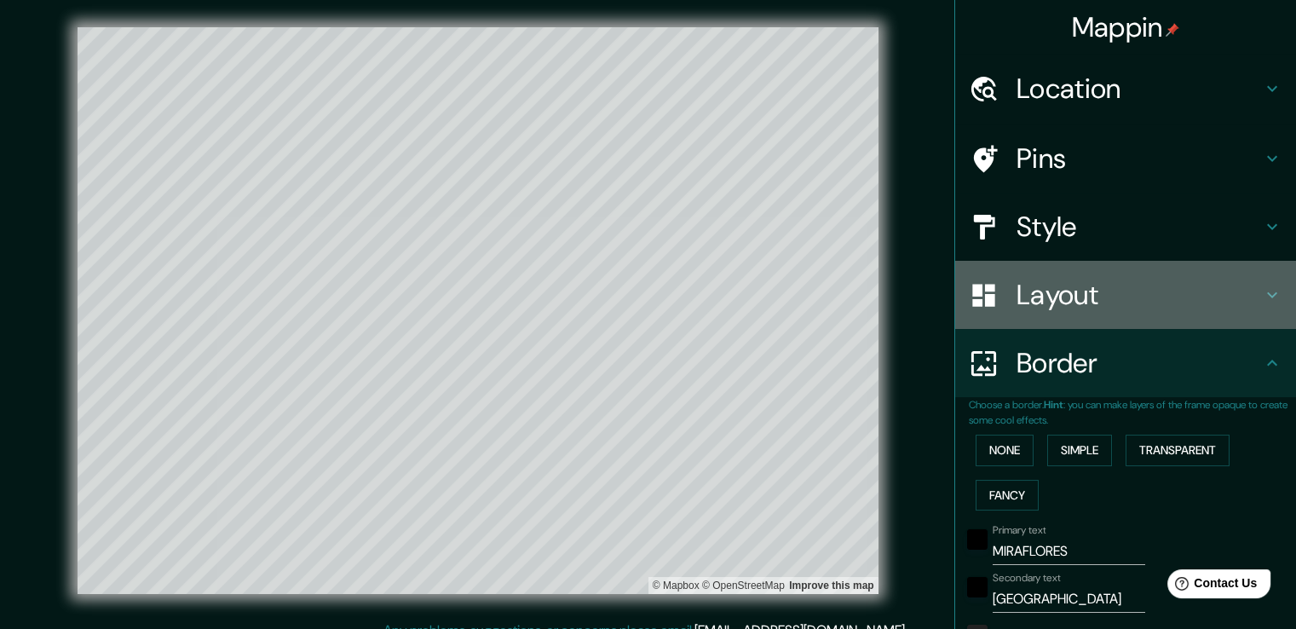
click at [874, 300] on h4 "Layout" at bounding box center [1139, 295] width 245 height 34
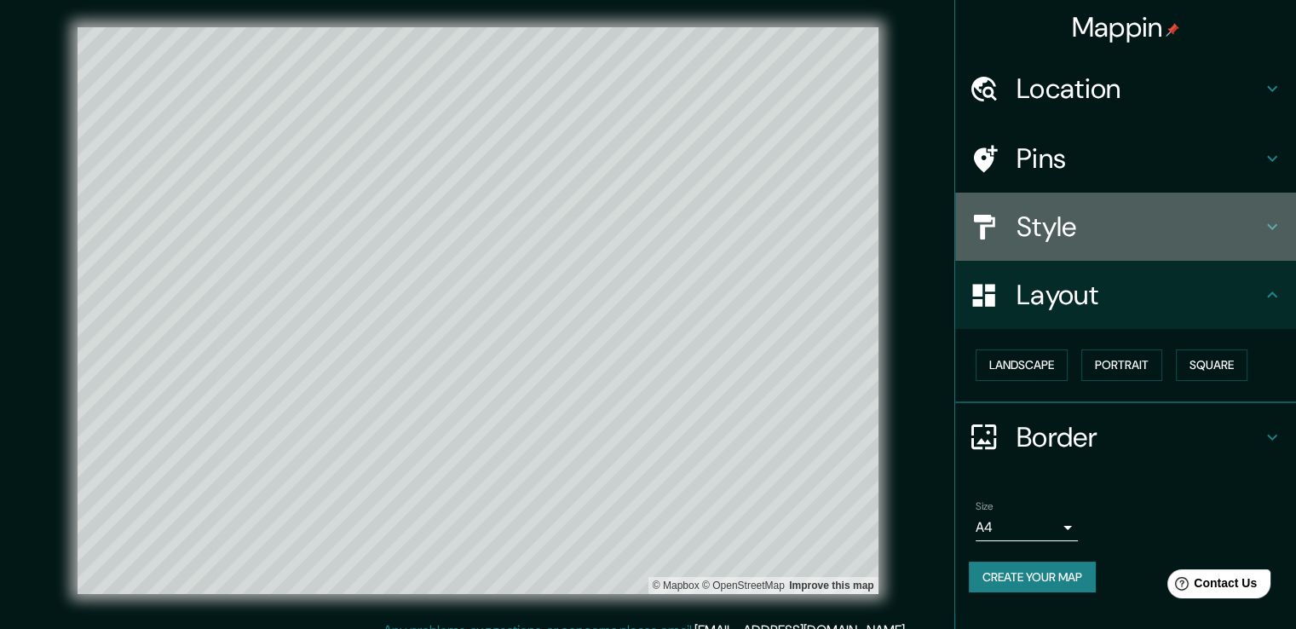
click at [874, 237] on h4 "Style" at bounding box center [1139, 227] width 245 height 34
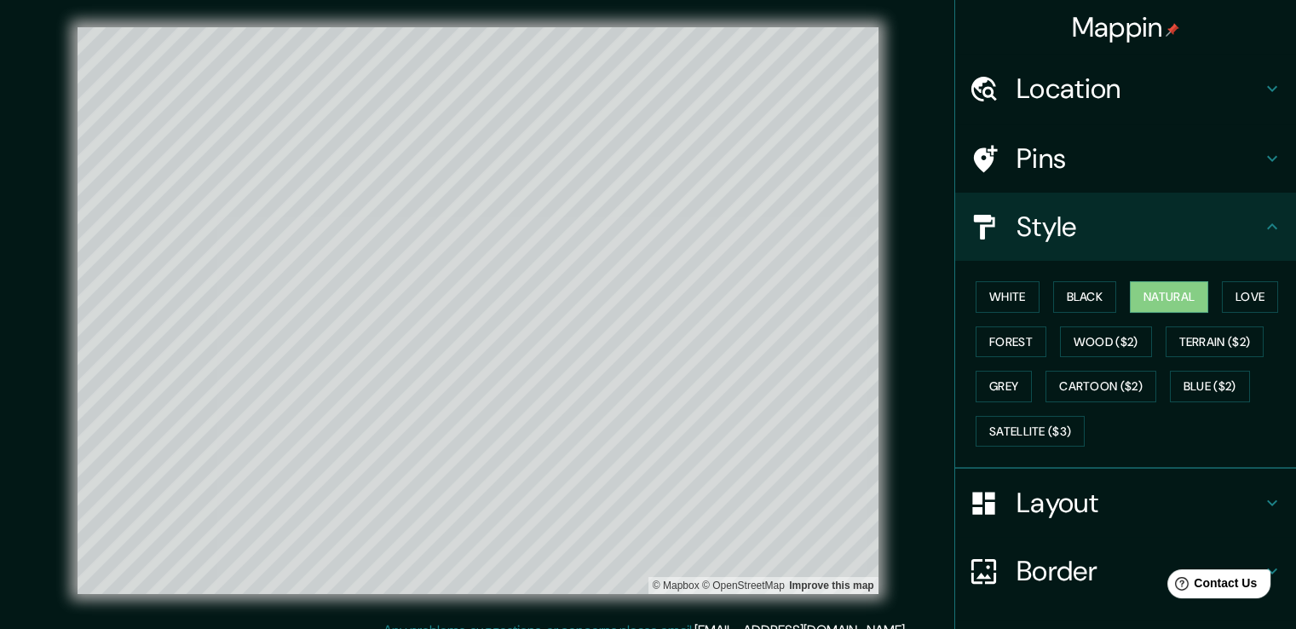
click at [874, 290] on div "White Black Natural Love Forest Wood ($2) Terrain ($2) Grey Cartoon ($2) Blue (…" at bounding box center [1132, 363] width 327 height 179
drag, startPoint x: 1213, startPoint y: 330, endPoint x: 1189, endPoint y: 330, distance: 23.9
click at [874, 332] on button "Terrain ($2)" at bounding box center [1215, 342] width 99 height 32
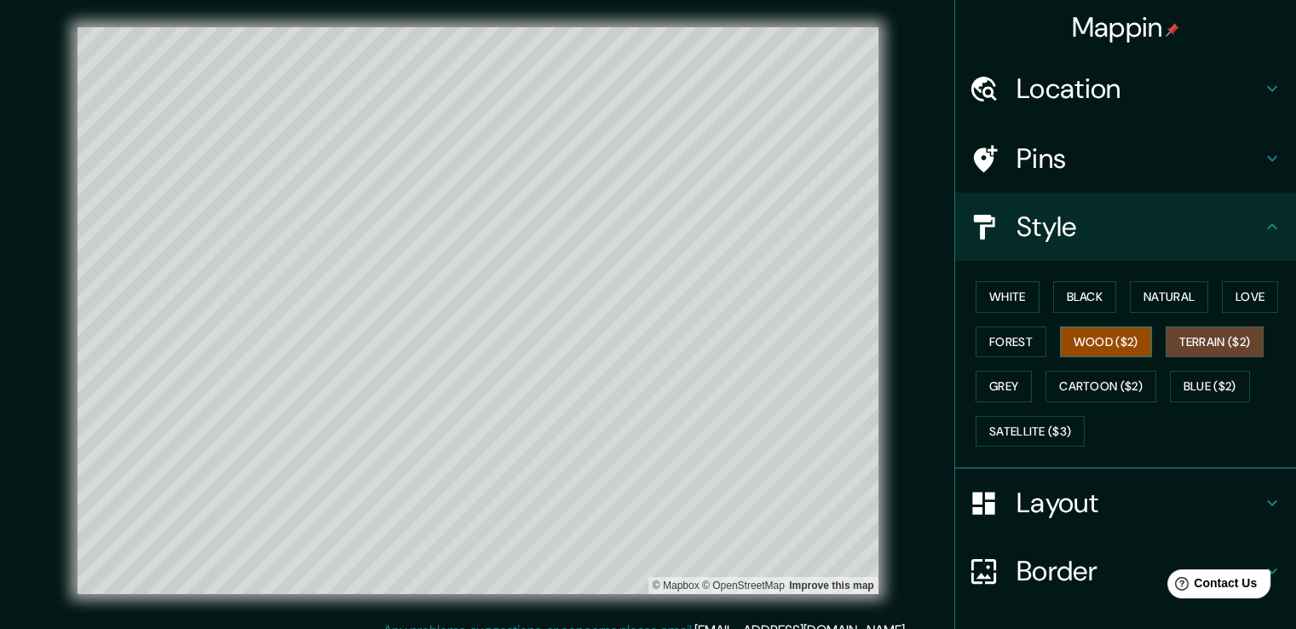
click at [874, 331] on button "Wood ($2)" at bounding box center [1106, 342] width 92 height 32
click at [874, 345] on button "Terrain ($2)" at bounding box center [1215, 342] width 99 height 32
click at [874, 441] on button "Satellite ($3)" at bounding box center [1030, 432] width 109 height 32
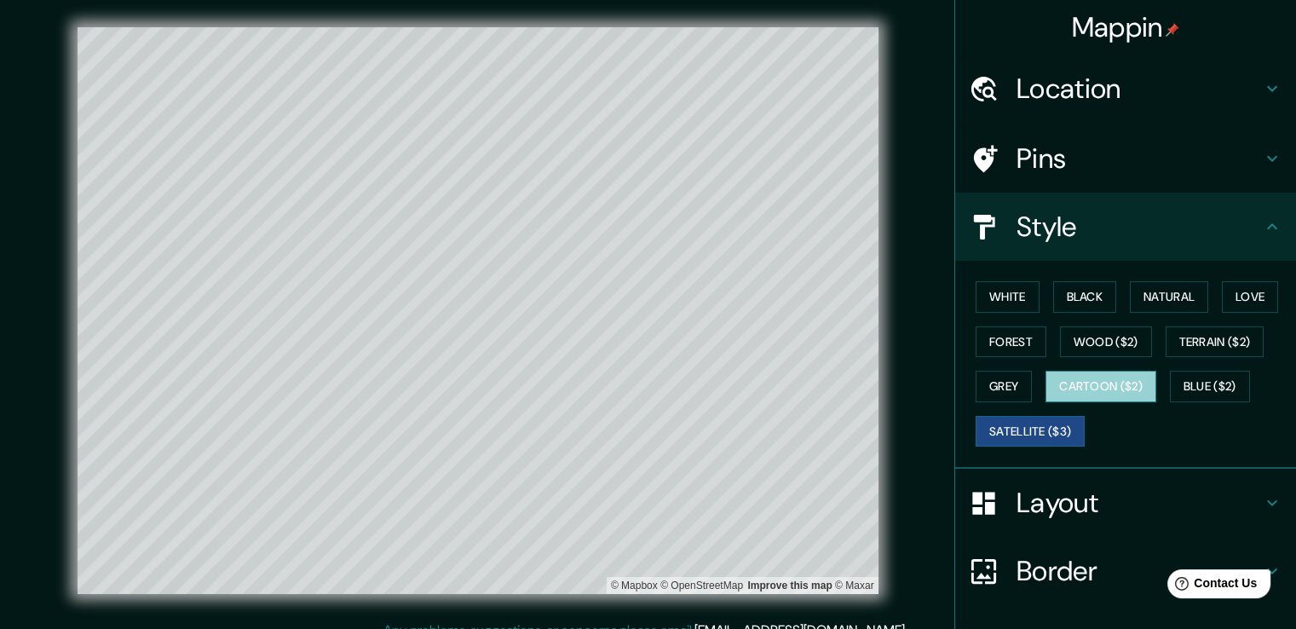
click at [874, 379] on button "Cartoon ($2)" at bounding box center [1100, 387] width 111 height 32
click at [272, 254] on div at bounding box center [270, 253] width 14 height 14
click at [302, 285] on div at bounding box center [300, 283] width 14 height 14
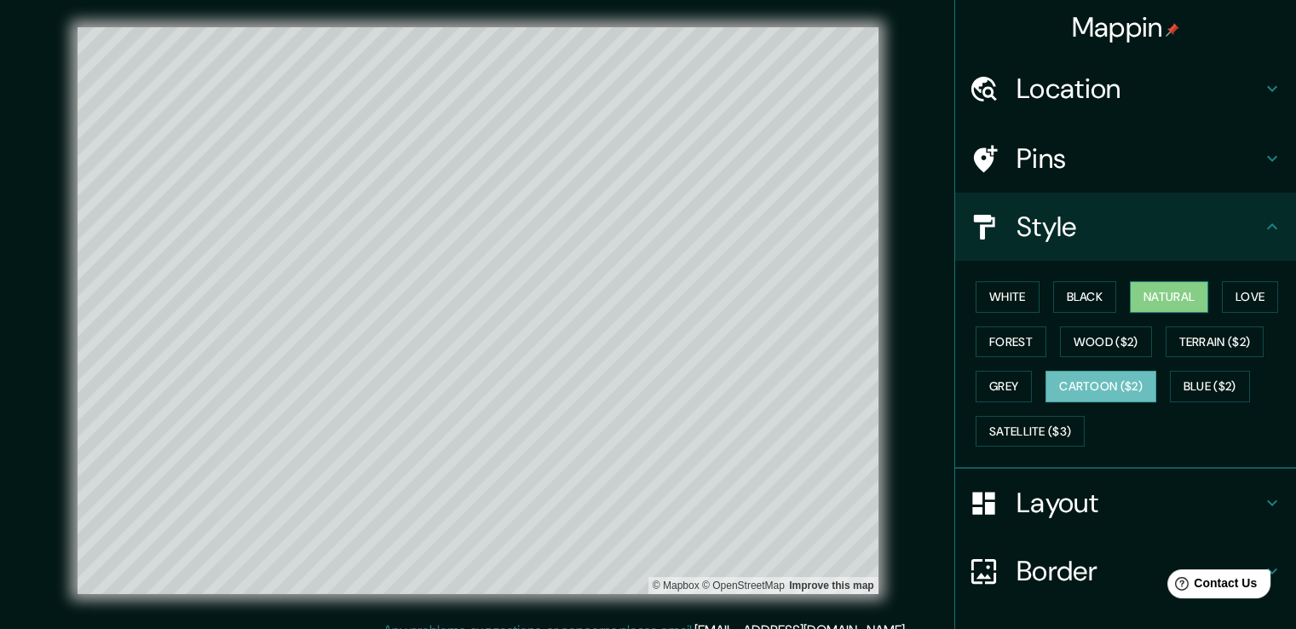
click at [874, 306] on button "Natural" at bounding box center [1169, 297] width 78 height 32
click at [874, 334] on button "Forest" at bounding box center [1011, 342] width 71 height 32
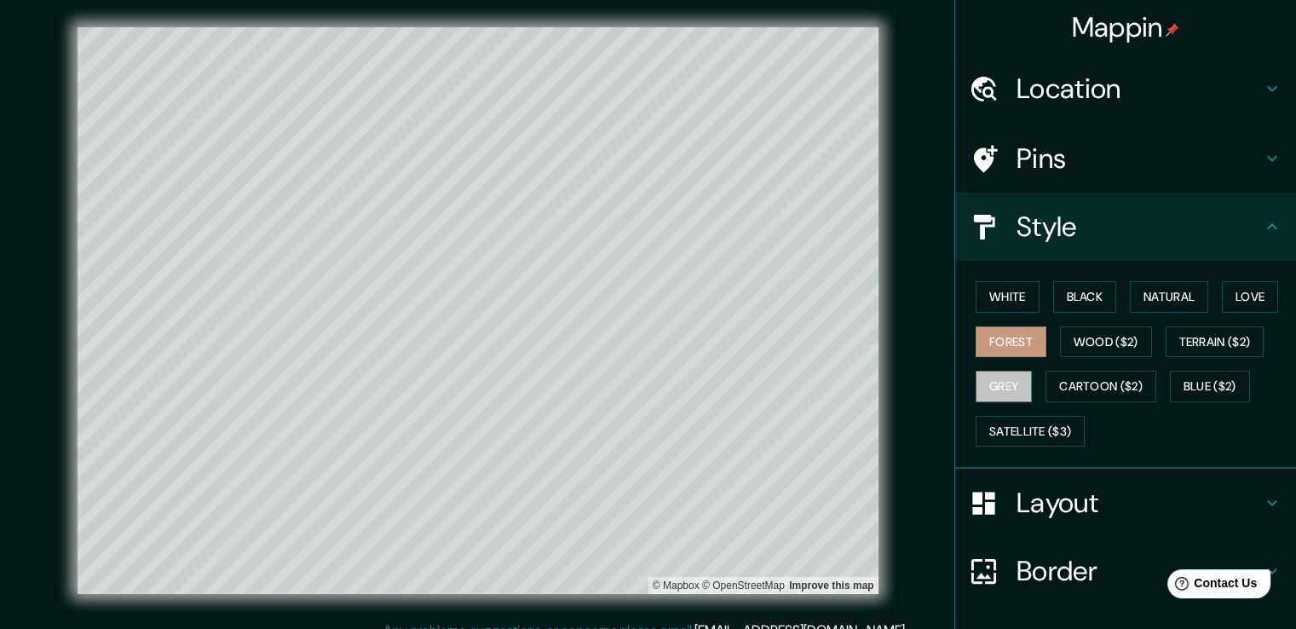
click at [874, 373] on button "Grey" at bounding box center [1004, 387] width 56 height 32
click at [874, 426] on button "Satellite ($3)" at bounding box center [1030, 432] width 109 height 32
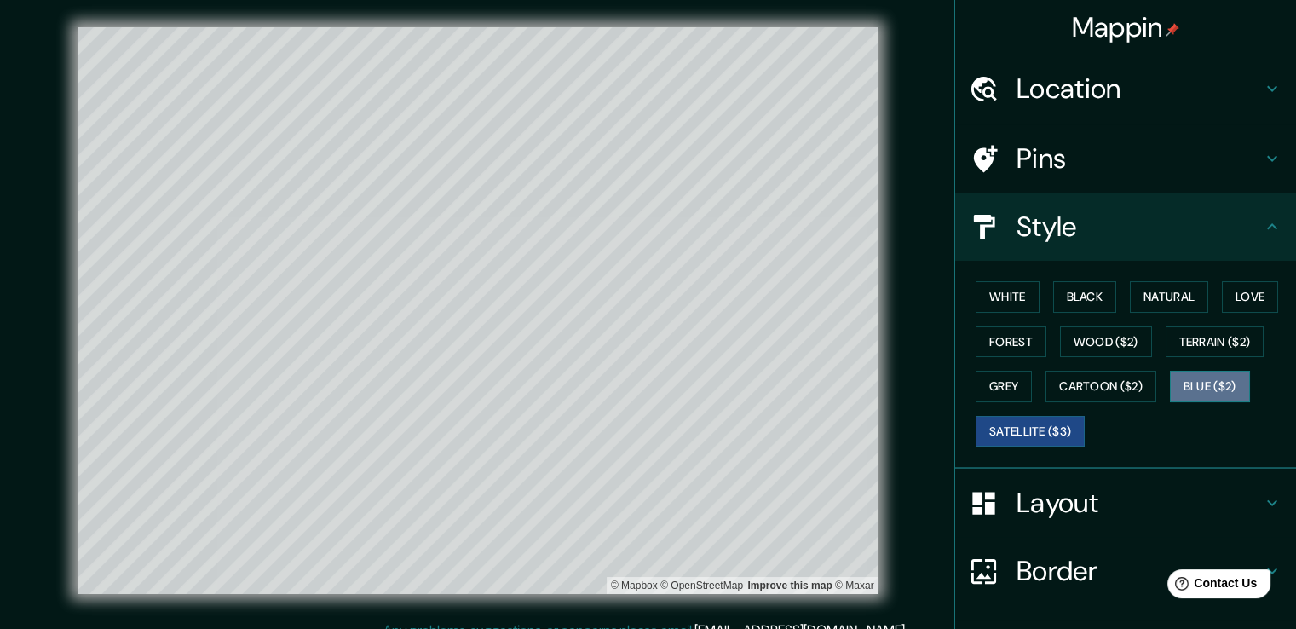
click at [874, 373] on button "Blue ($2)" at bounding box center [1210, 387] width 80 height 32
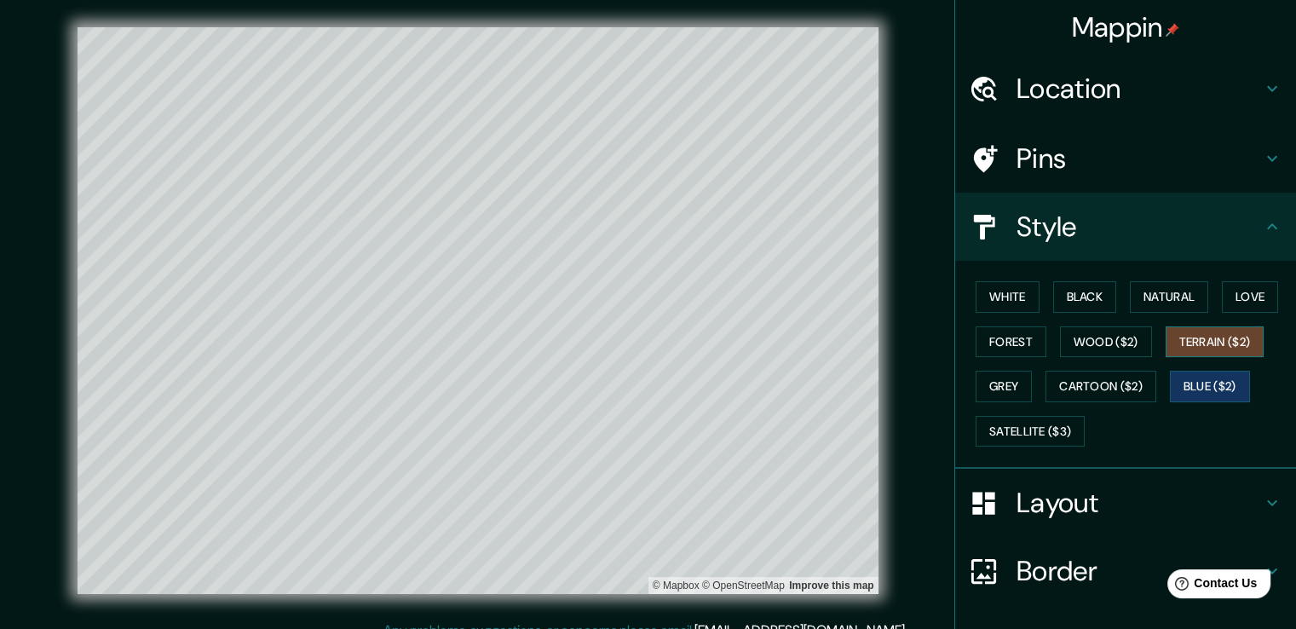
click at [874, 337] on button "Terrain ($2)" at bounding box center [1215, 342] width 99 height 32
click at [874, 304] on button "Love" at bounding box center [1250, 297] width 56 height 32
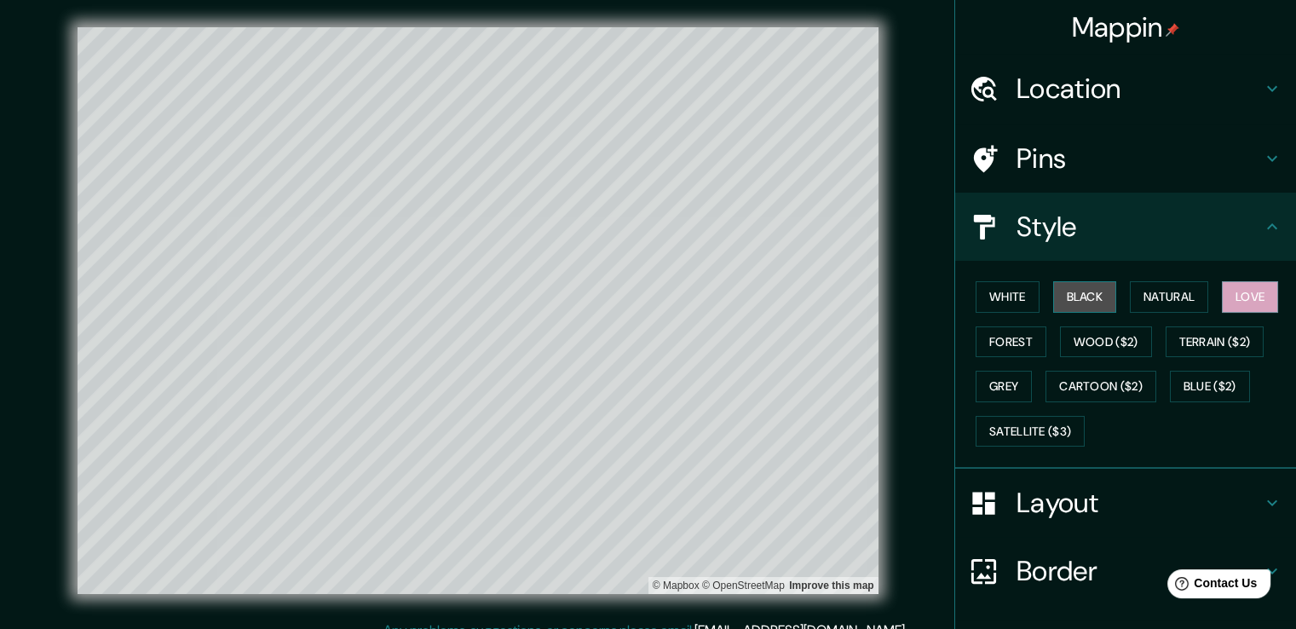
click at [874, 295] on button "Black" at bounding box center [1085, 297] width 64 height 32
click at [874, 305] on button "Natural" at bounding box center [1169, 297] width 78 height 32
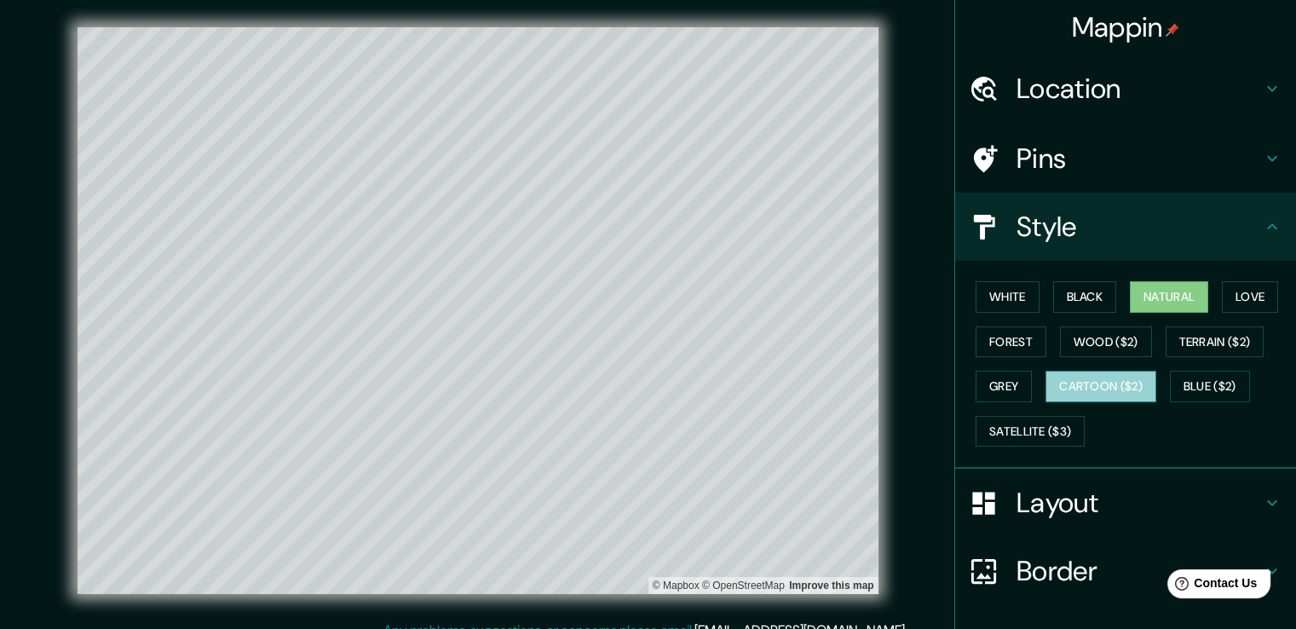
click at [874, 380] on button "Cartoon ($2)" at bounding box center [1100, 387] width 111 height 32
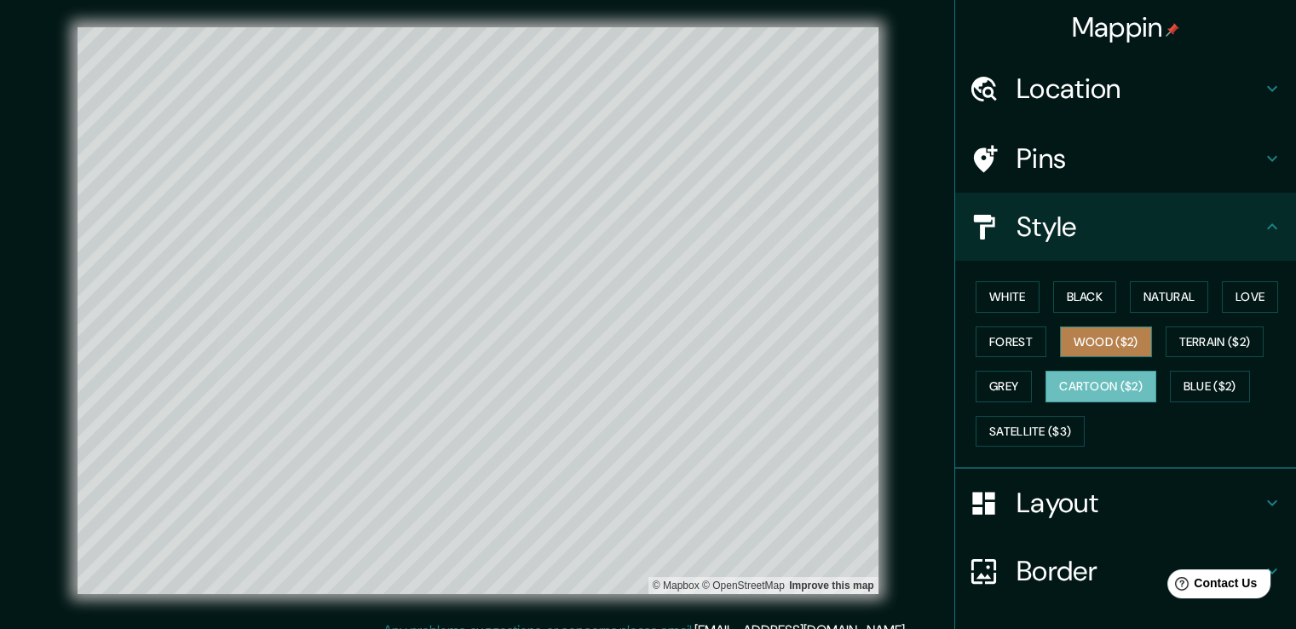
click at [874, 340] on button "Wood ($2)" at bounding box center [1106, 342] width 92 height 32
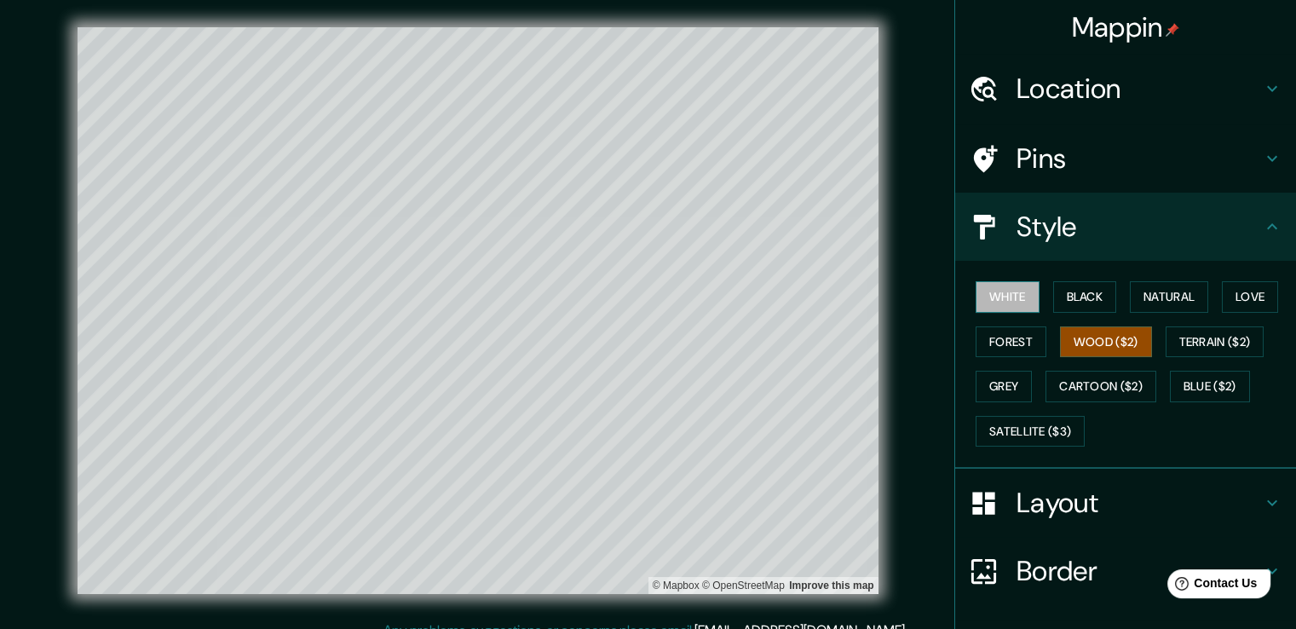
click at [874, 295] on button "White" at bounding box center [1008, 297] width 64 height 32
click at [874, 288] on button "Natural" at bounding box center [1169, 297] width 78 height 32
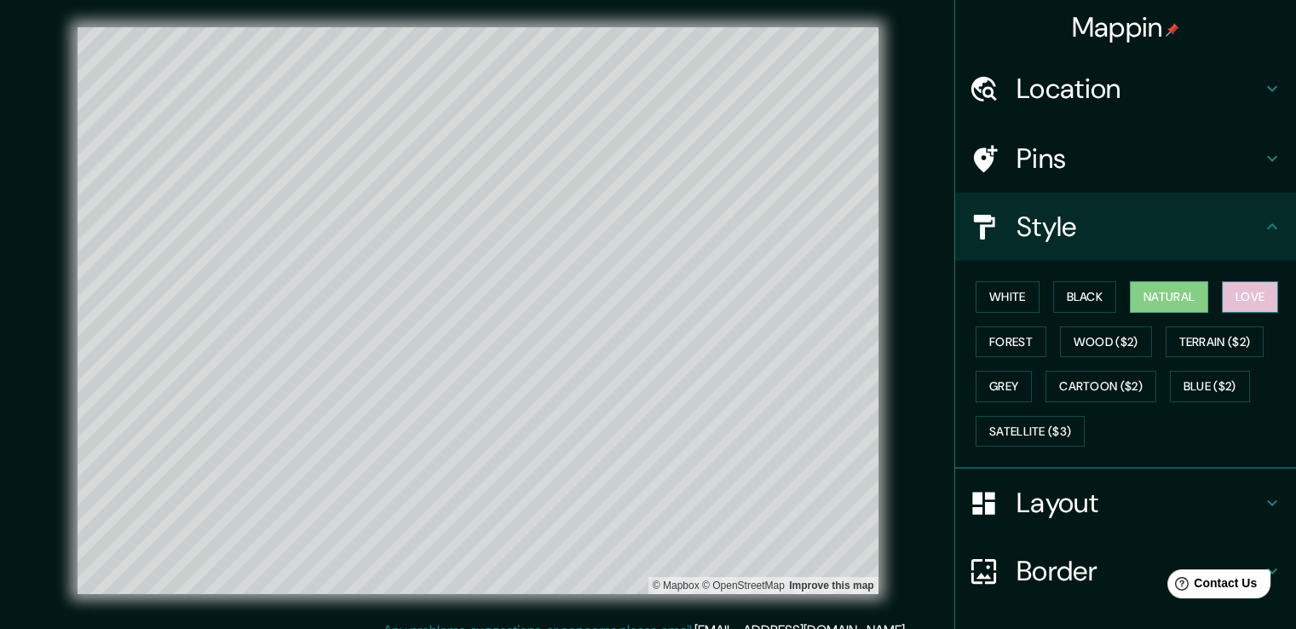
click at [874, 291] on button "Love" at bounding box center [1250, 297] width 56 height 32
click at [874, 341] on button "Terrain ($2)" at bounding box center [1215, 342] width 99 height 32
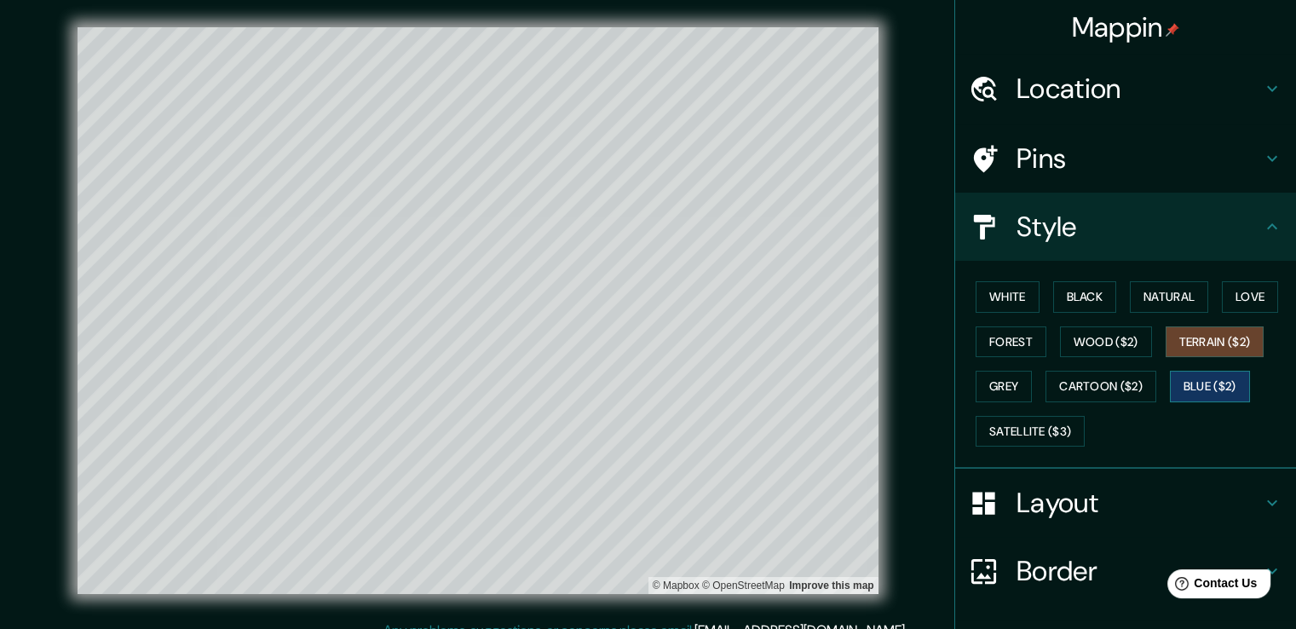
click at [874, 381] on button "Blue ($2)" at bounding box center [1210, 387] width 80 height 32
click at [874, 383] on button "Cartoon ($2)" at bounding box center [1100, 387] width 111 height 32
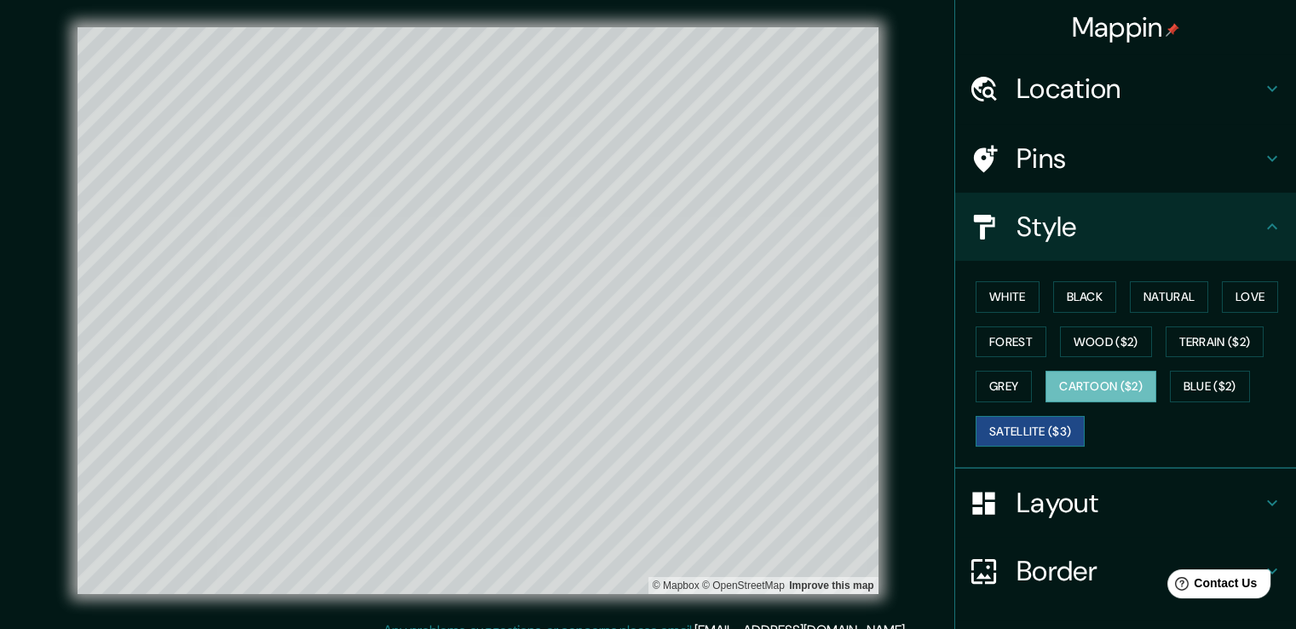
click at [874, 419] on button "Satellite ($3)" at bounding box center [1030, 432] width 109 height 32
click at [874, 384] on button "Grey" at bounding box center [1004, 387] width 56 height 32
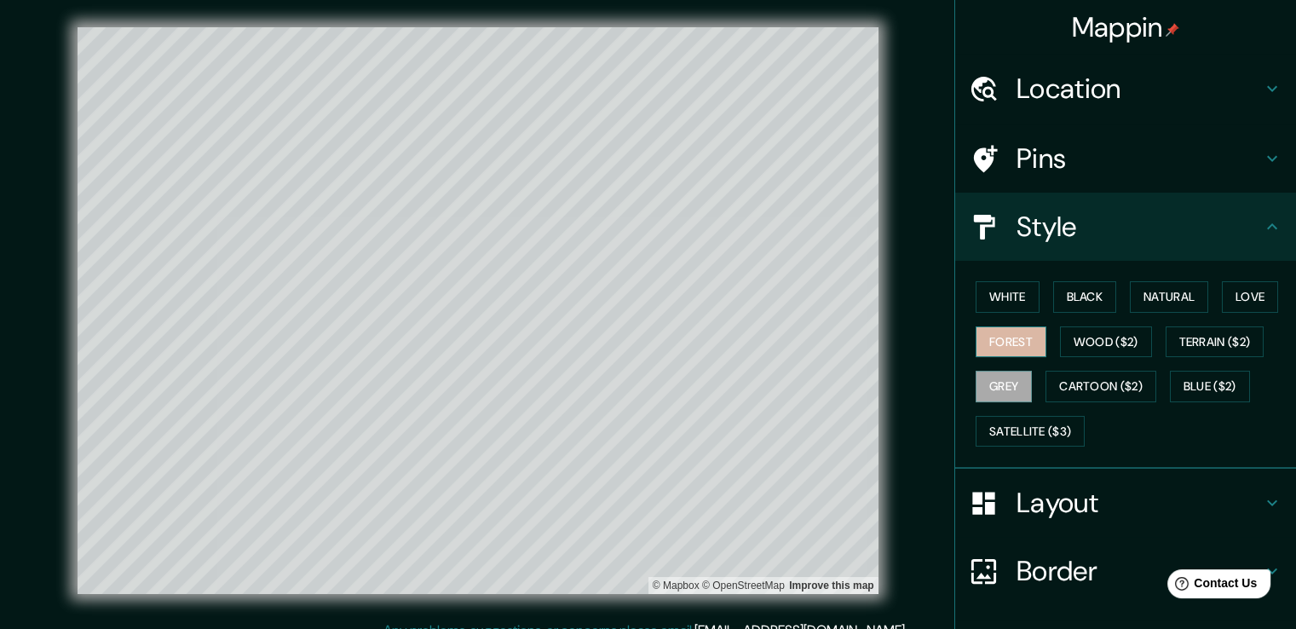
click at [874, 350] on button "Forest" at bounding box center [1011, 342] width 71 height 32
click at [874, 312] on div "White Black Natural Love Forest Wood ($2) Terrain ($2) Grey Cartoon ($2) Blue (…" at bounding box center [1132, 363] width 327 height 179
click at [874, 308] on button "White" at bounding box center [1008, 297] width 64 height 32
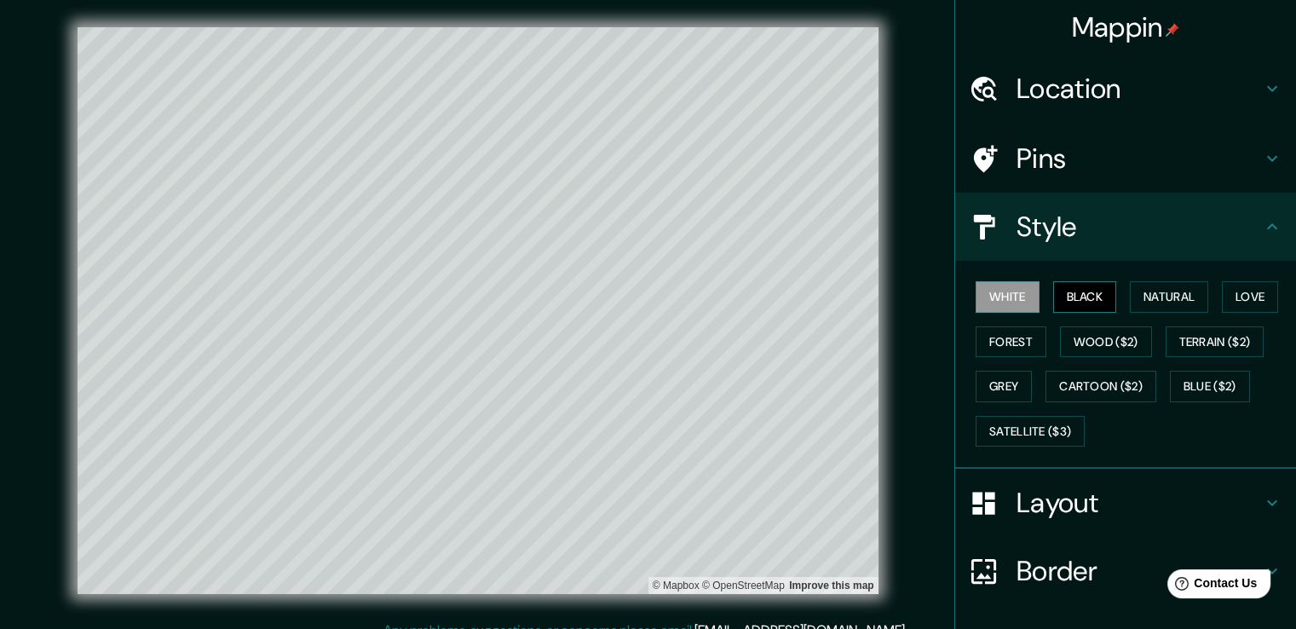
click at [874, 292] on button "Black" at bounding box center [1085, 297] width 64 height 32
click at [874, 295] on button "Natural" at bounding box center [1169, 297] width 78 height 32
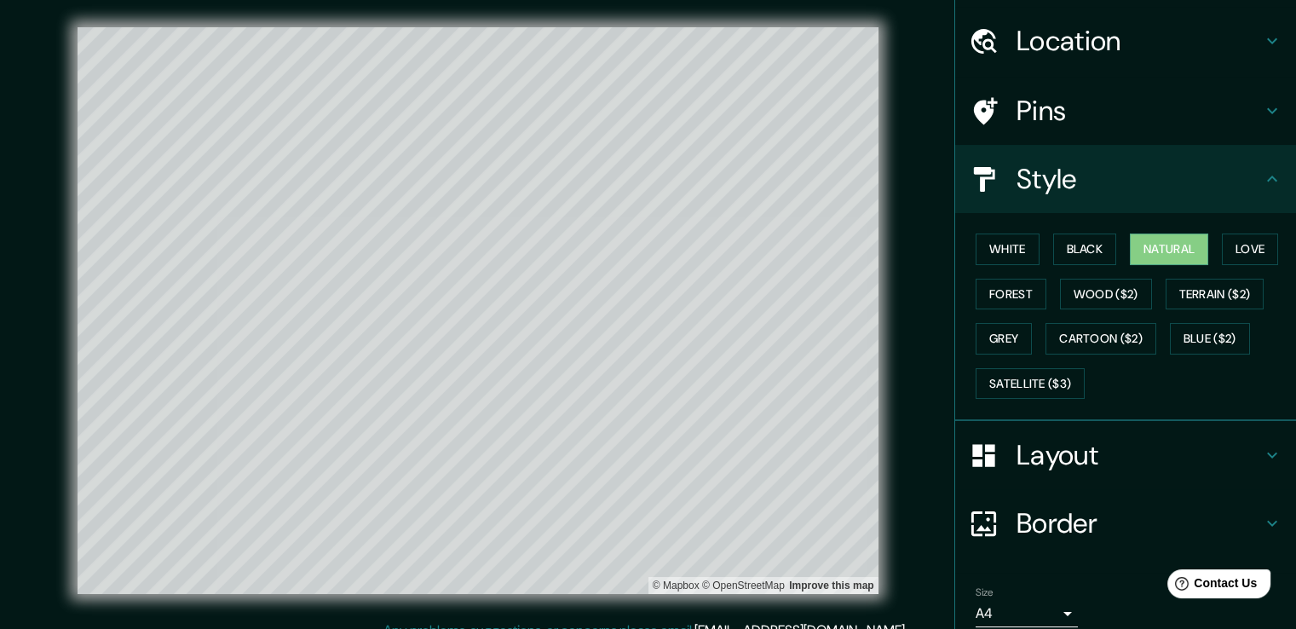
scroll to position [115, 0]
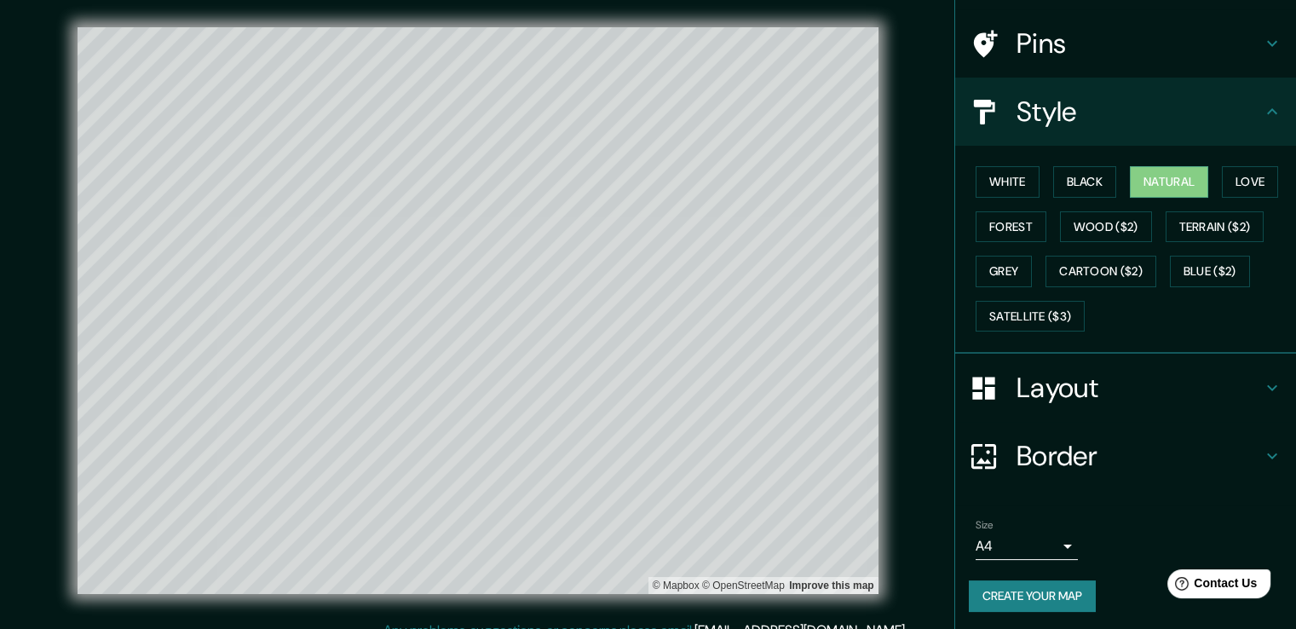
click at [874, 594] on button "Create your map" at bounding box center [1032, 596] width 127 height 32
click at [874, 540] on div "Size A4 single" at bounding box center [1126, 539] width 314 height 55
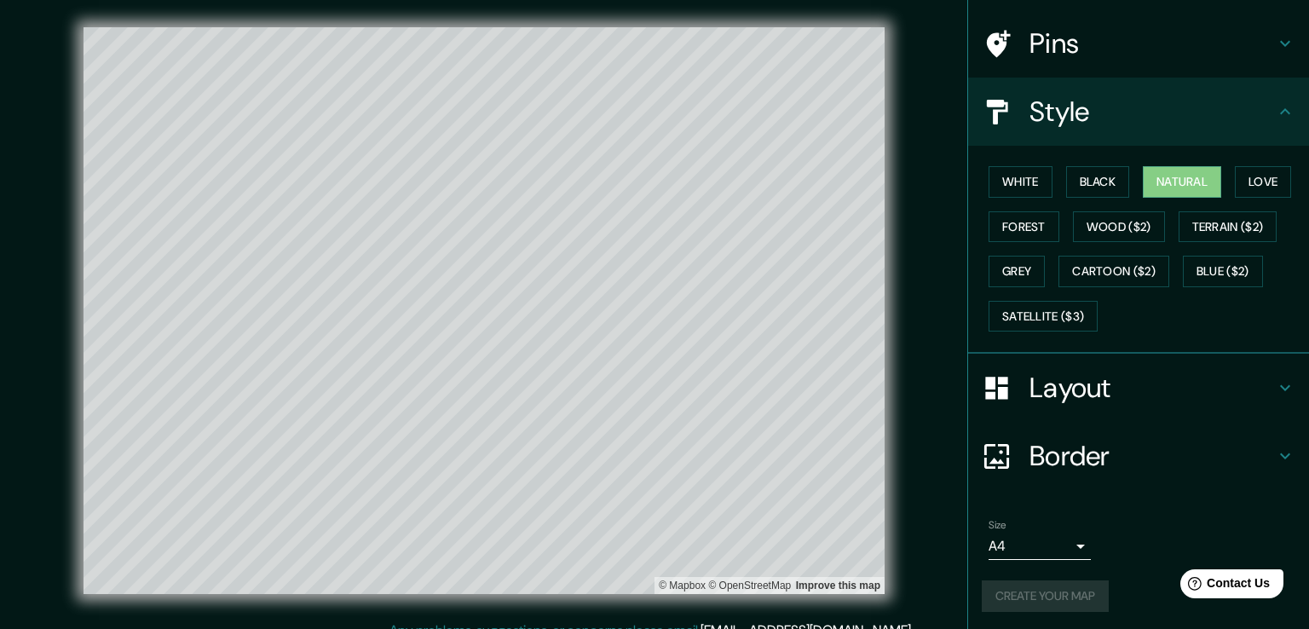
click at [874, 533] on body "Mappin Location [GEOGRAPHIC_DATA], [GEOGRAPHIC_DATA], [GEOGRAPHIC_DATA] Pins St…" at bounding box center [654, 314] width 1309 height 629
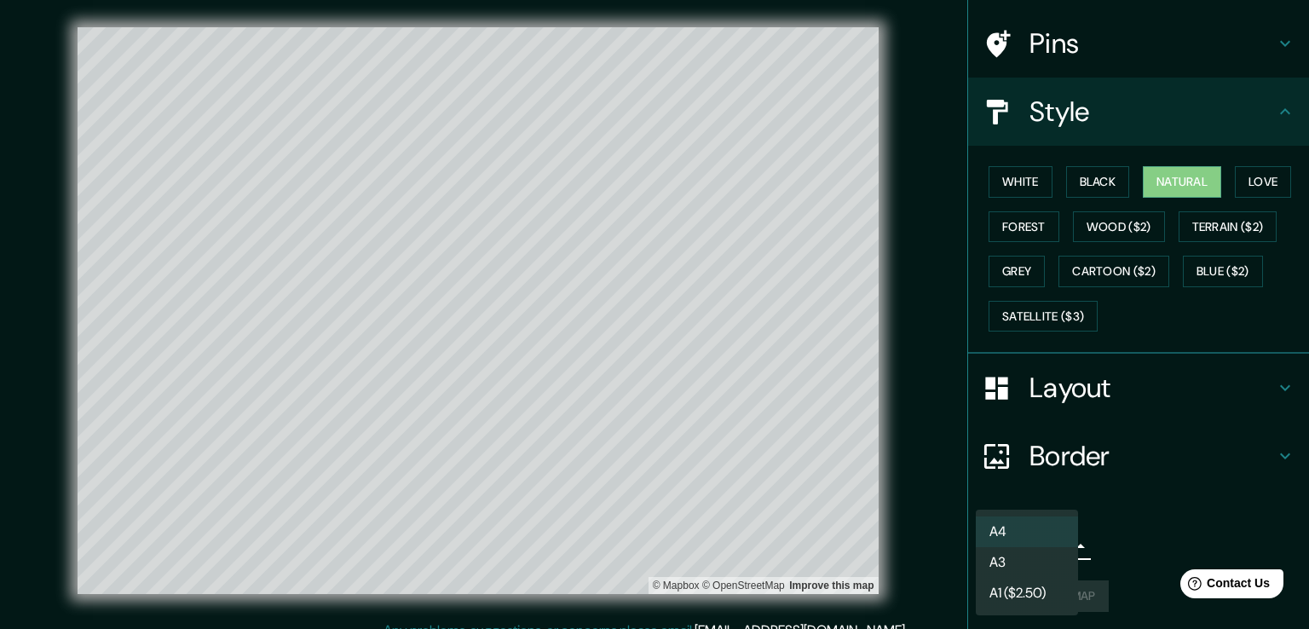
click at [874, 516] on div at bounding box center [654, 314] width 1309 height 629
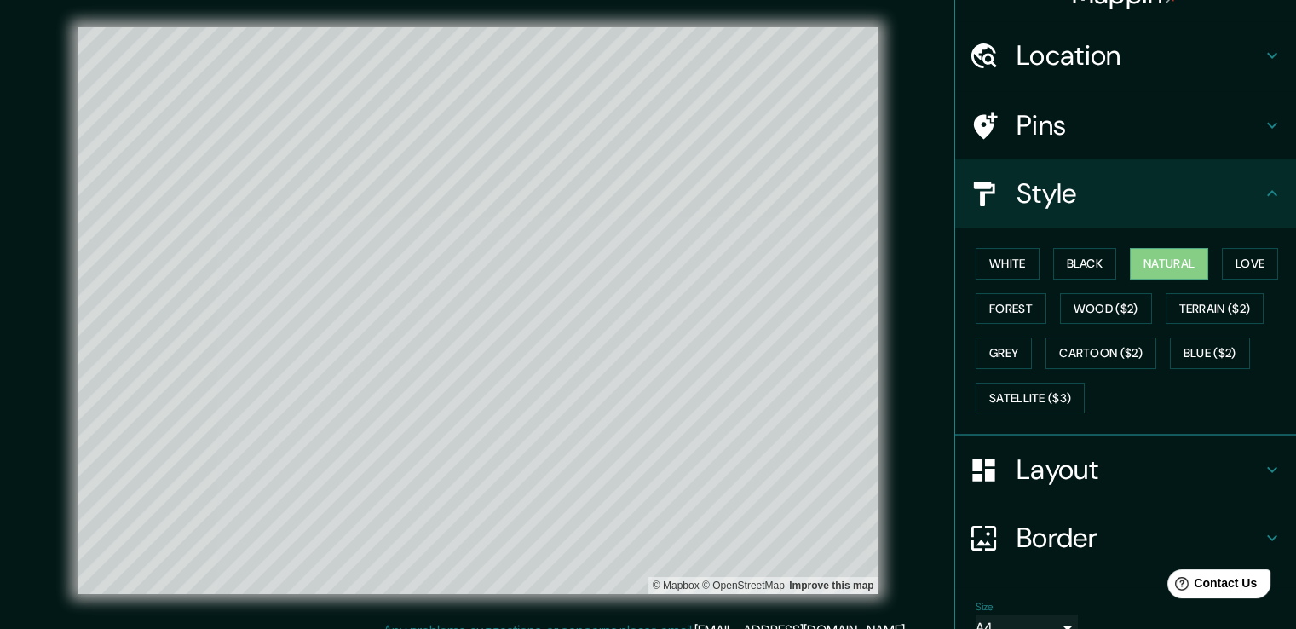
scroll to position [0, 0]
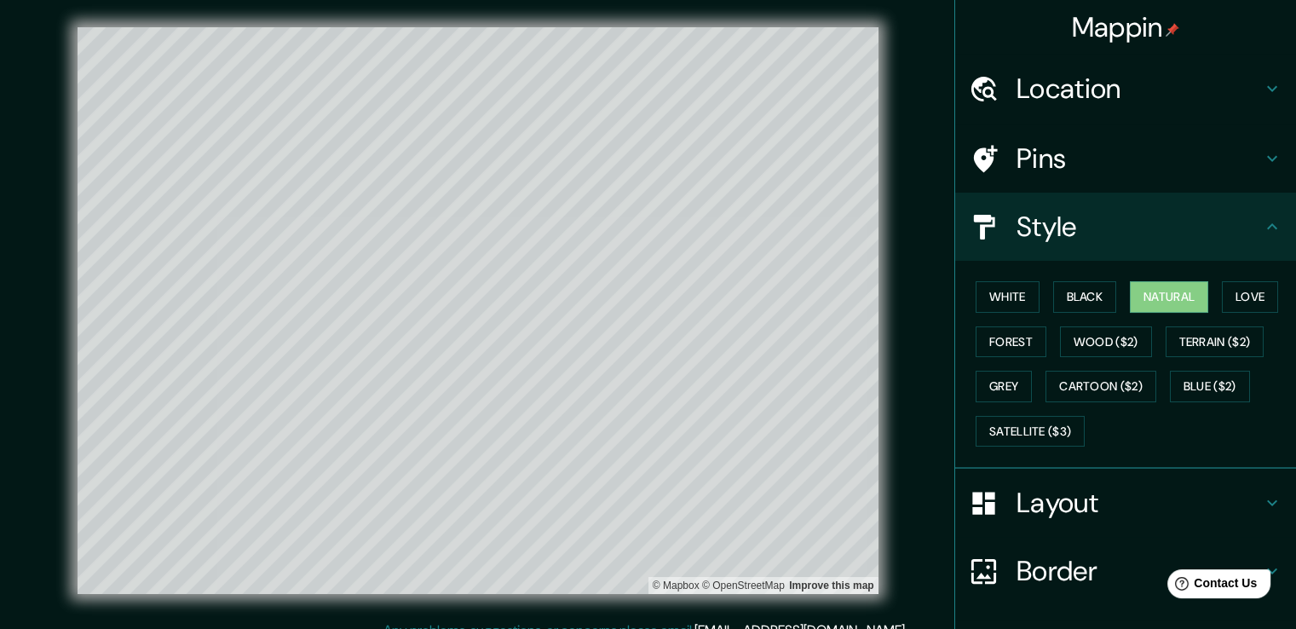
click at [874, 140] on div "Pins" at bounding box center [1125, 158] width 341 height 68
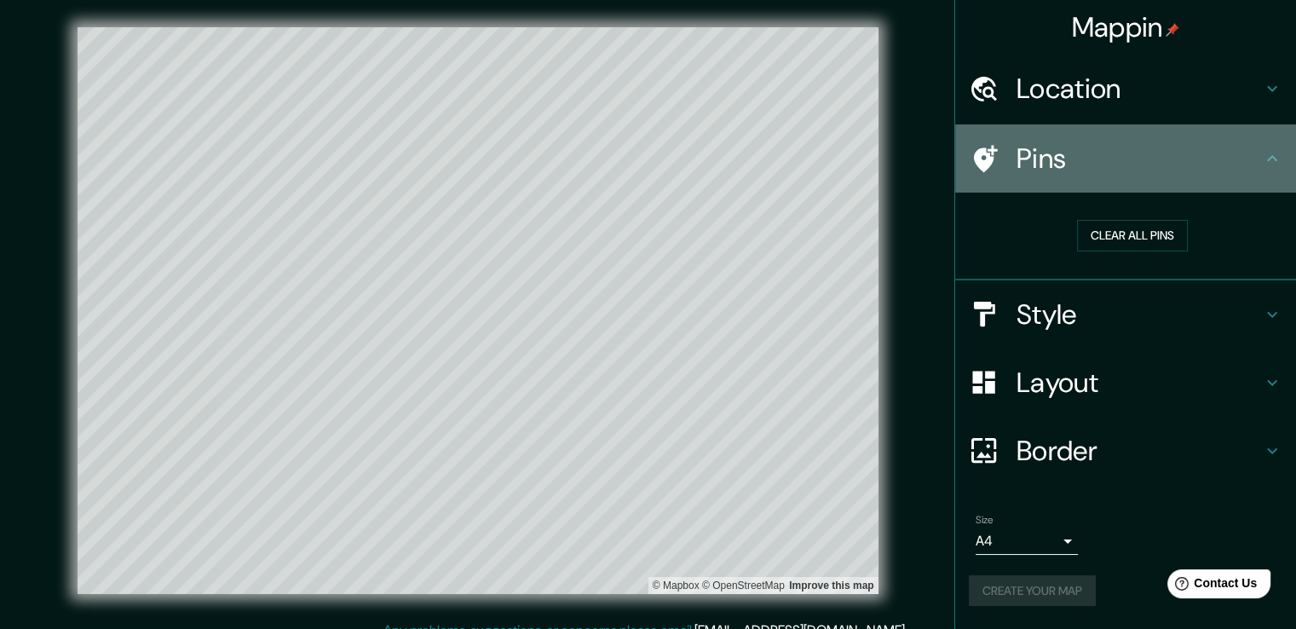
click at [874, 153] on h4 "Pins" at bounding box center [1139, 158] width 245 height 34
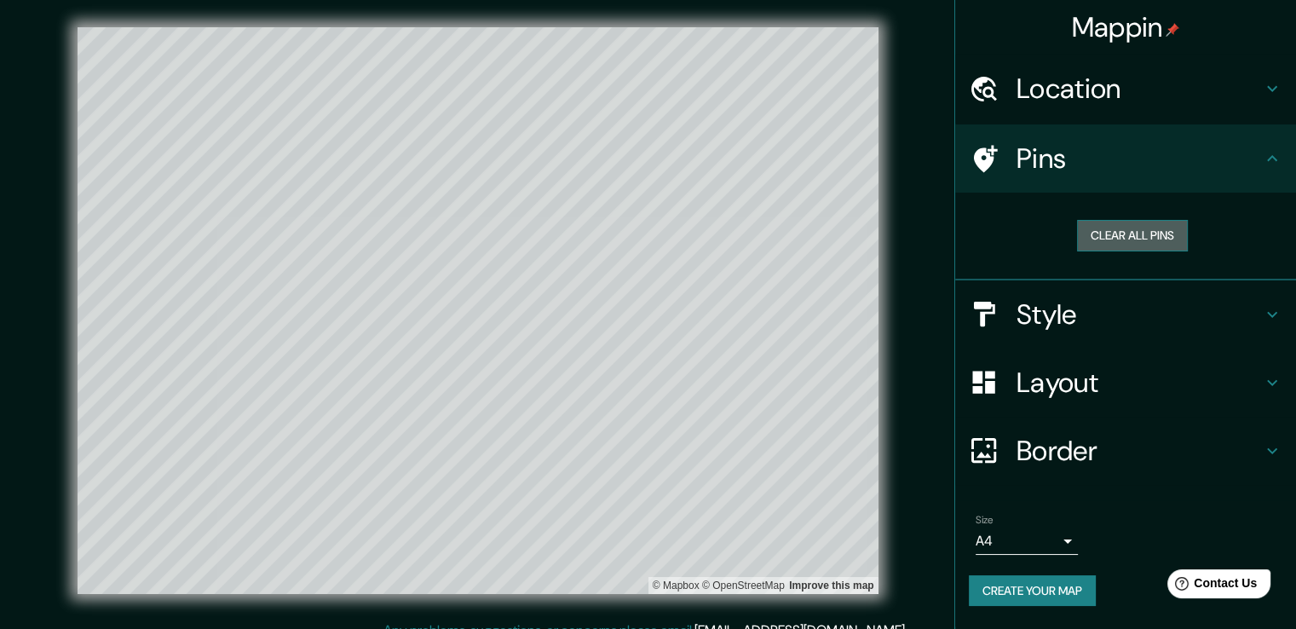
click at [874, 230] on button "Clear all pins" at bounding box center [1132, 236] width 111 height 32
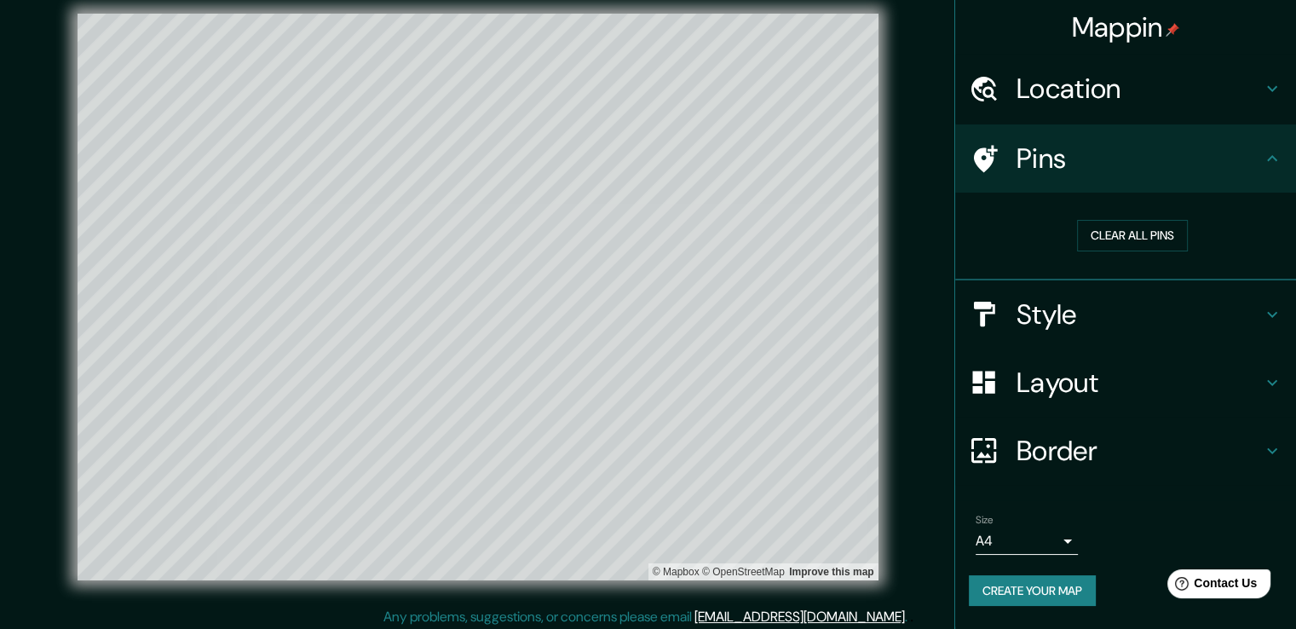
scroll to position [19, 0]
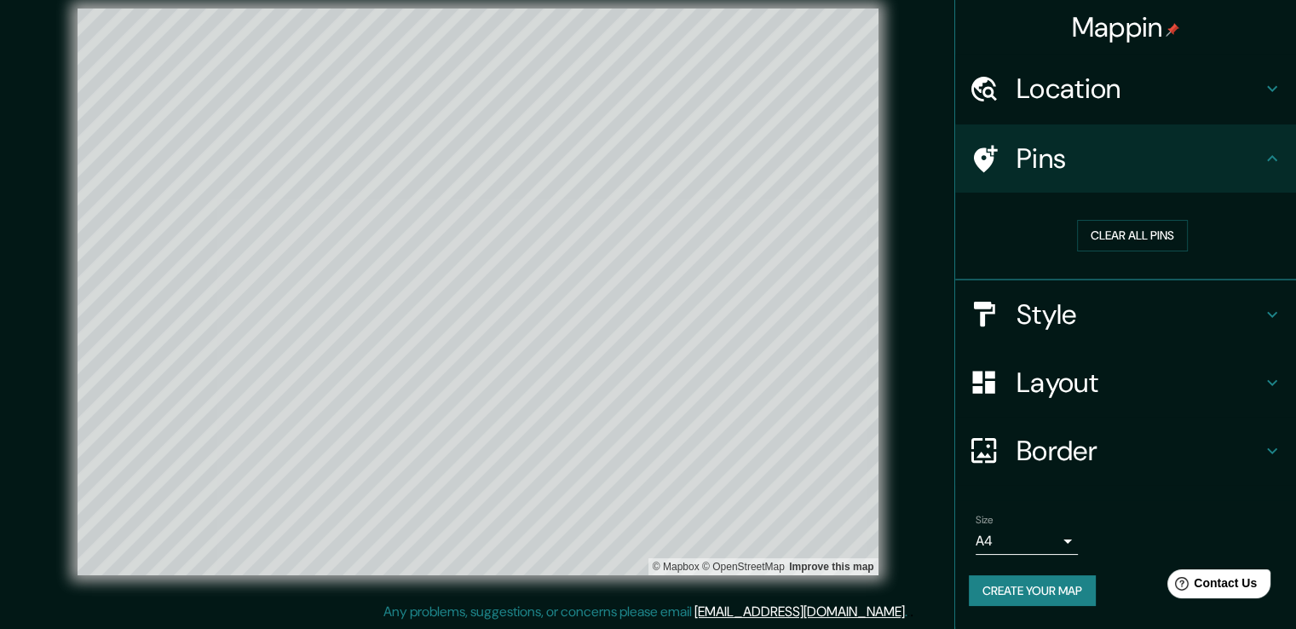
click at [874, 576] on div "Create your map" at bounding box center [1126, 591] width 314 height 32
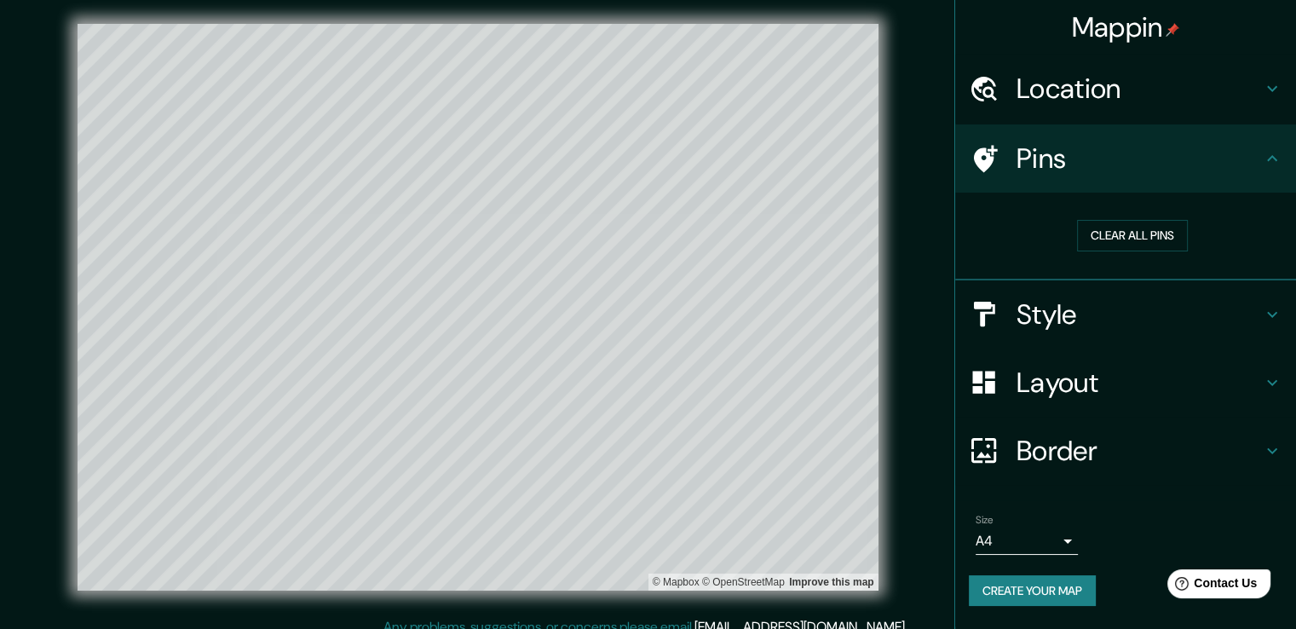
scroll to position [0, 0]
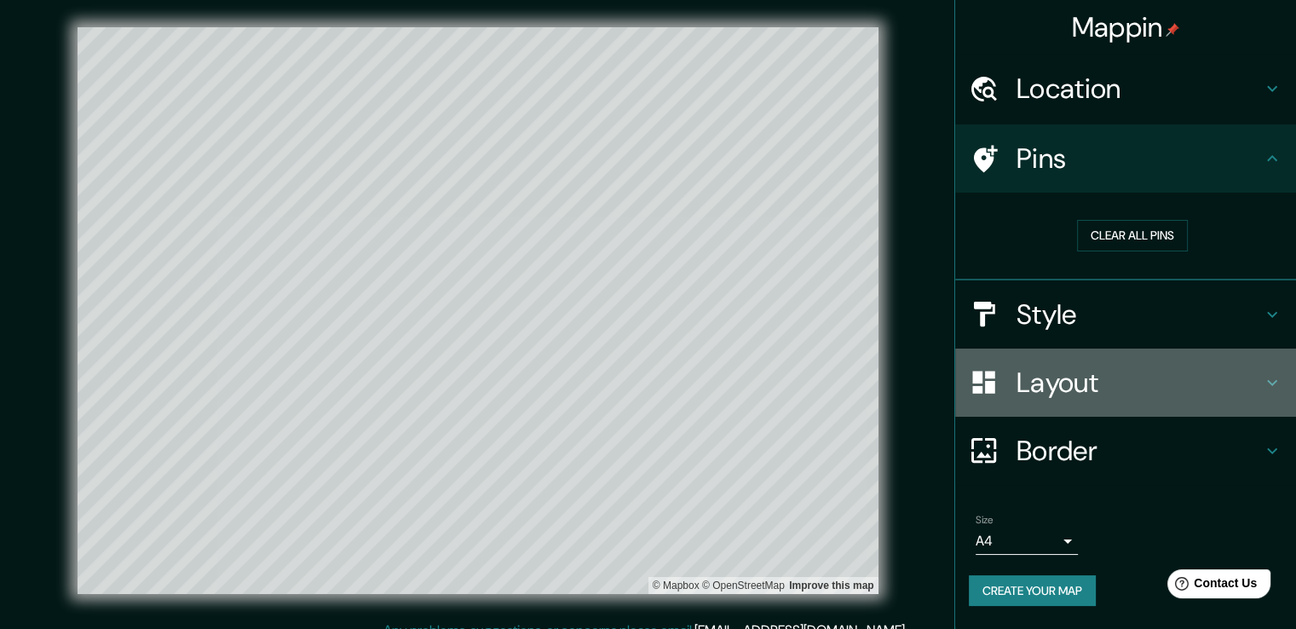
click at [874, 377] on h4 "Layout" at bounding box center [1139, 383] width 245 height 34
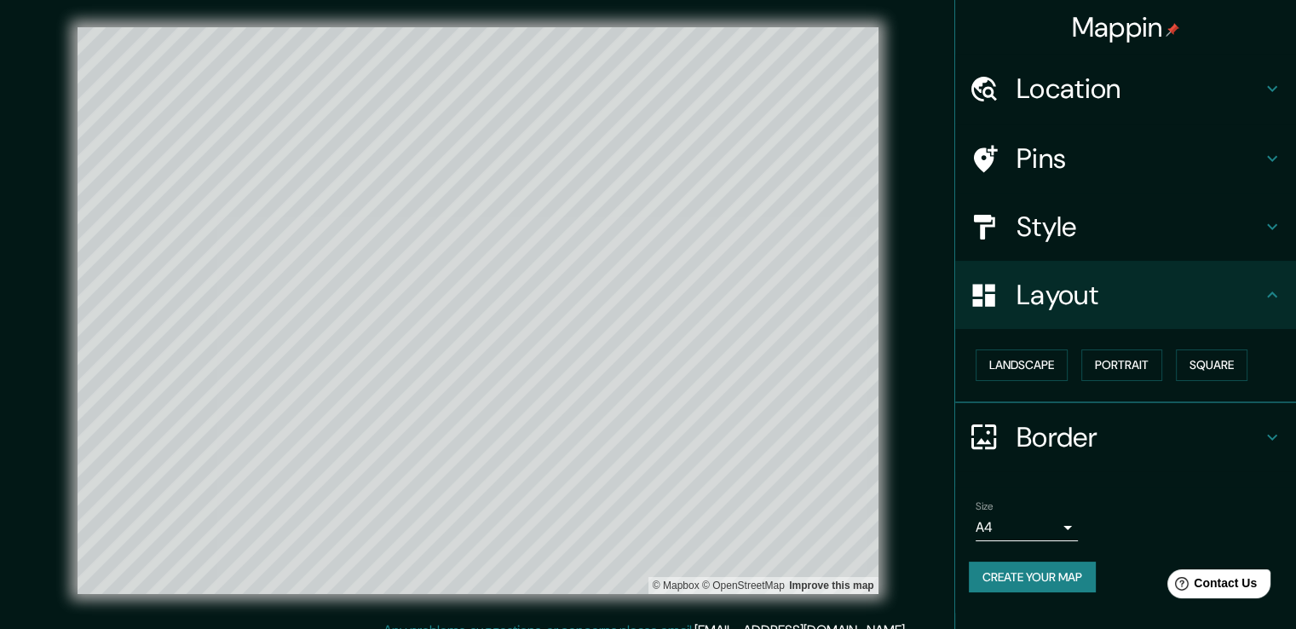
click at [874, 268] on div "Layout" at bounding box center [1125, 295] width 341 height 68
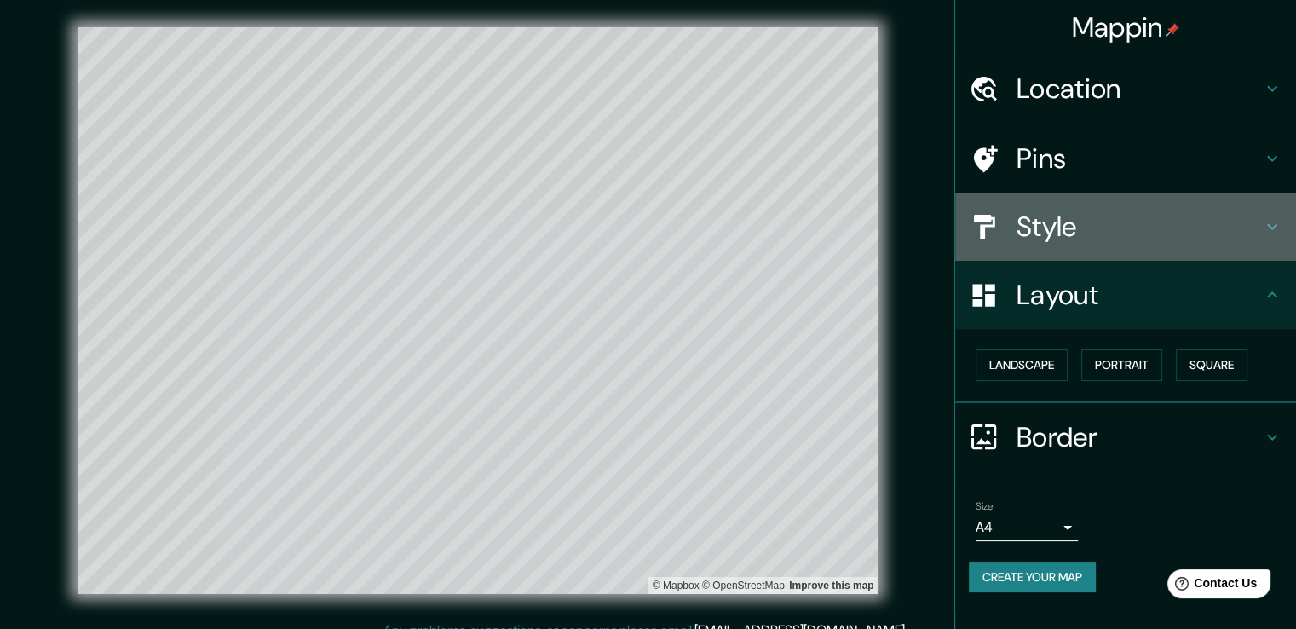
click at [874, 220] on h4 "Style" at bounding box center [1139, 227] width 245 height 34
type input "75"
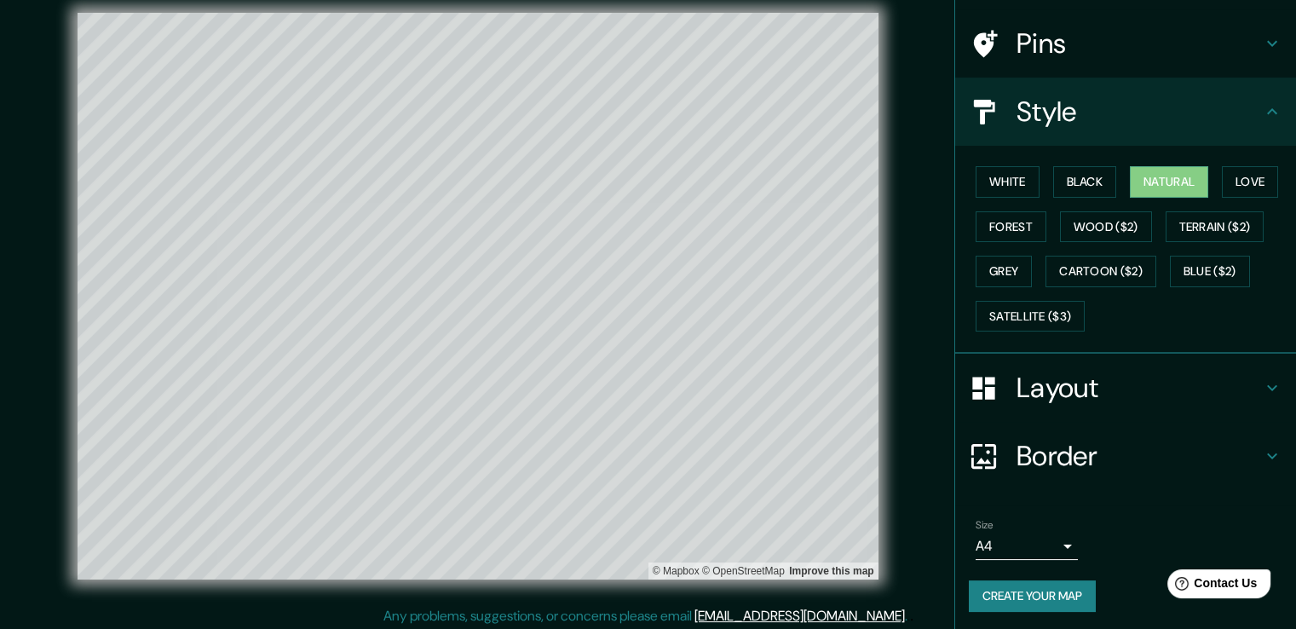
scroll to position [19, 0]
